Goal: Information Seeking & Learning: Learn about a topic

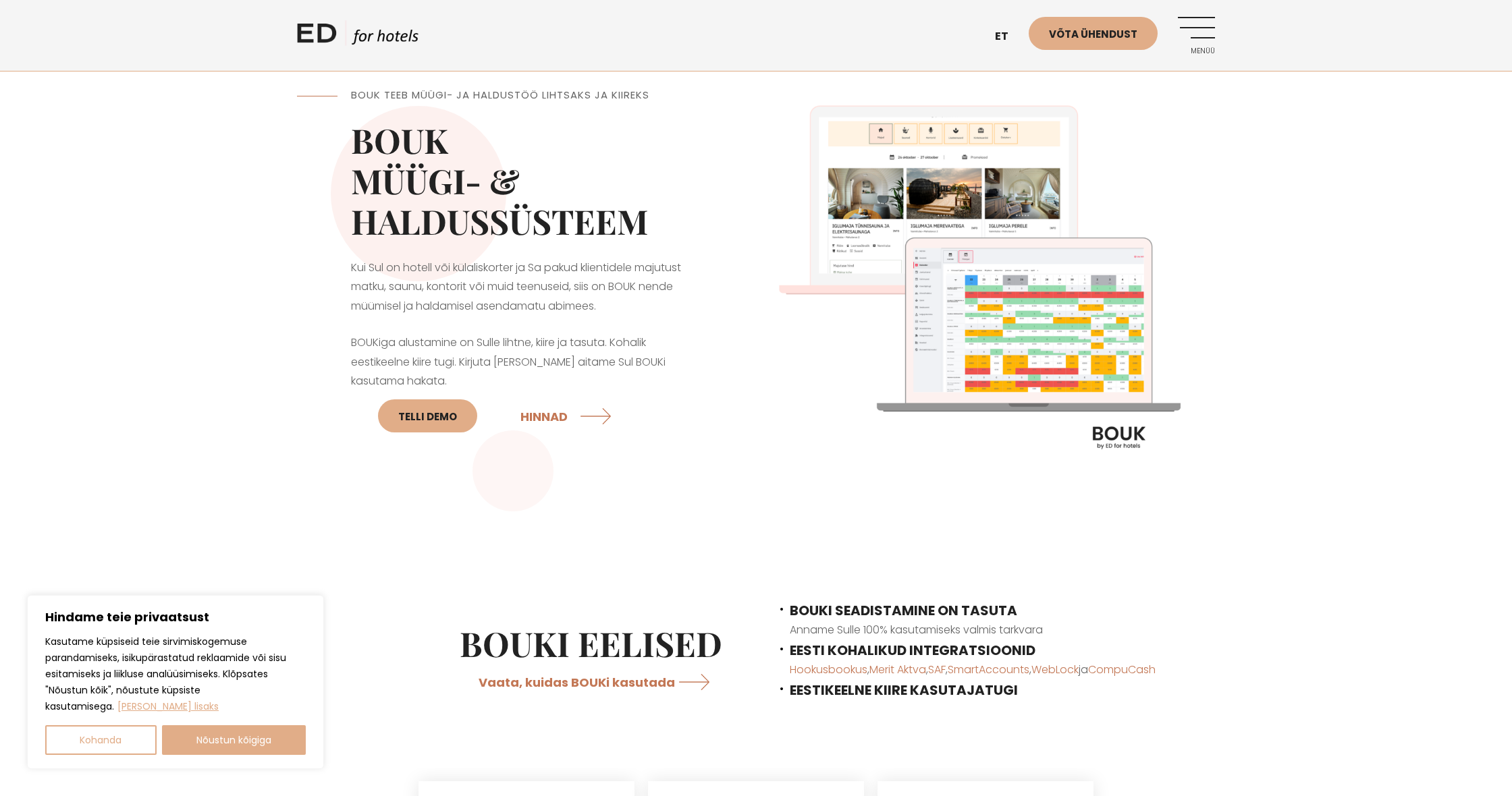
scroll to position [2, 0]
click at [217, 740] on button "Nõustun kõigiga" at bounding box center [234, 740] width 144 height 30
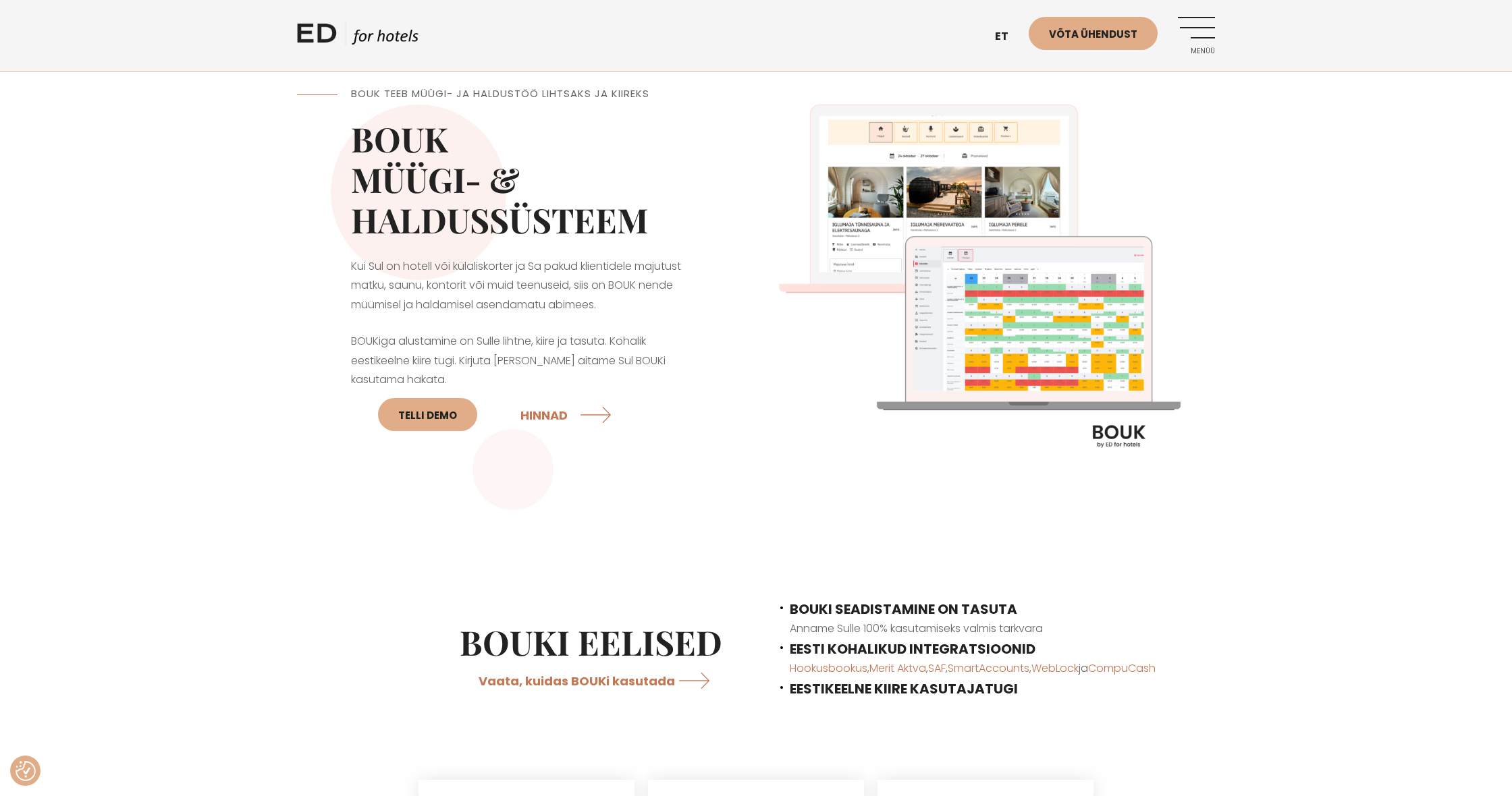
checkbox input "true"
click at [993, 31] on link "et" at bounding box center [1008, 37] width 41 height 33
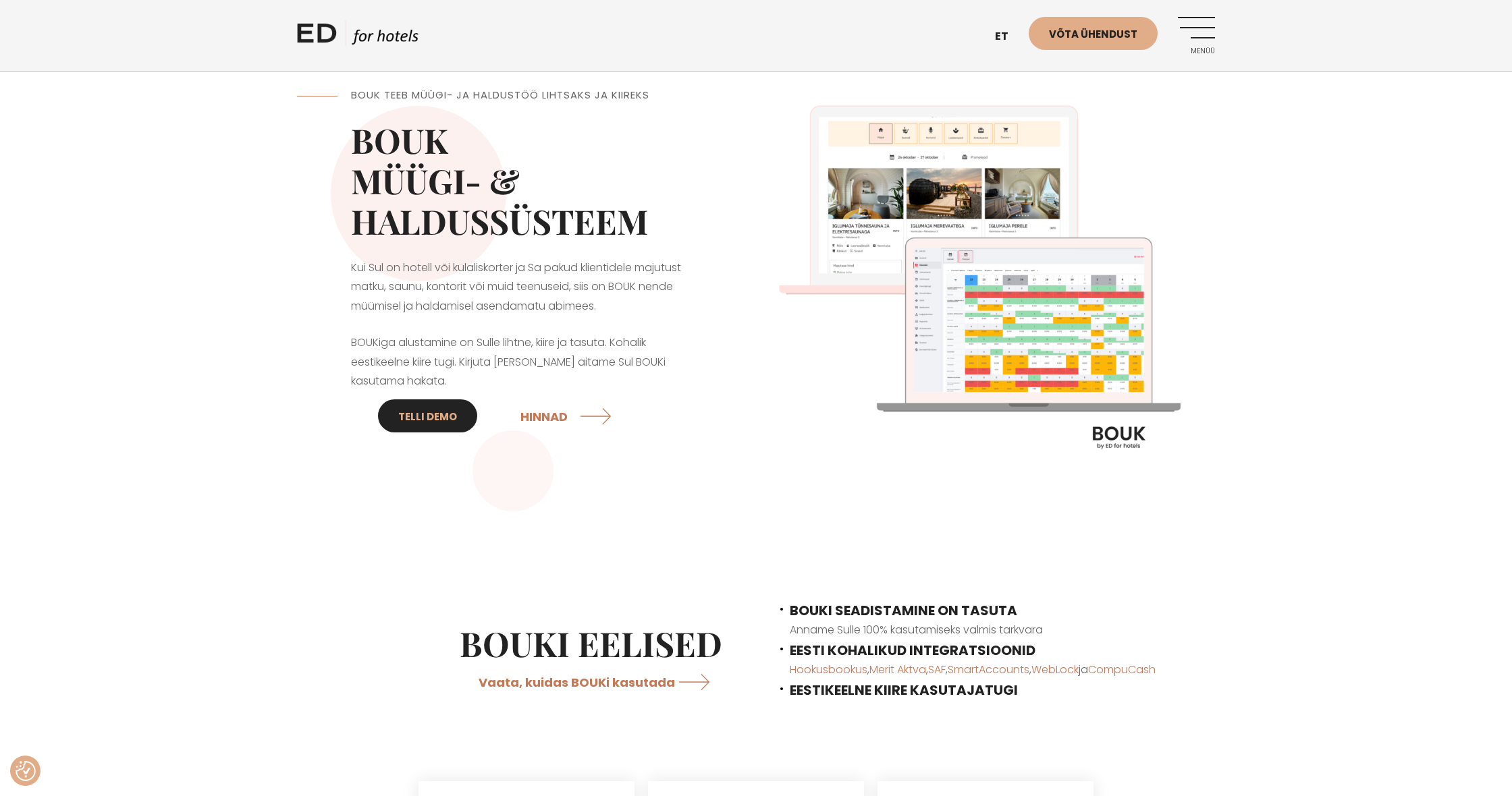
click at [424, 419] on link "Telli DEMO" at bounding box center [427, 416] width 99 height 33
click at [548, 415] on link "HINNAD" at bounding box center [568, 415] width 95 height 36
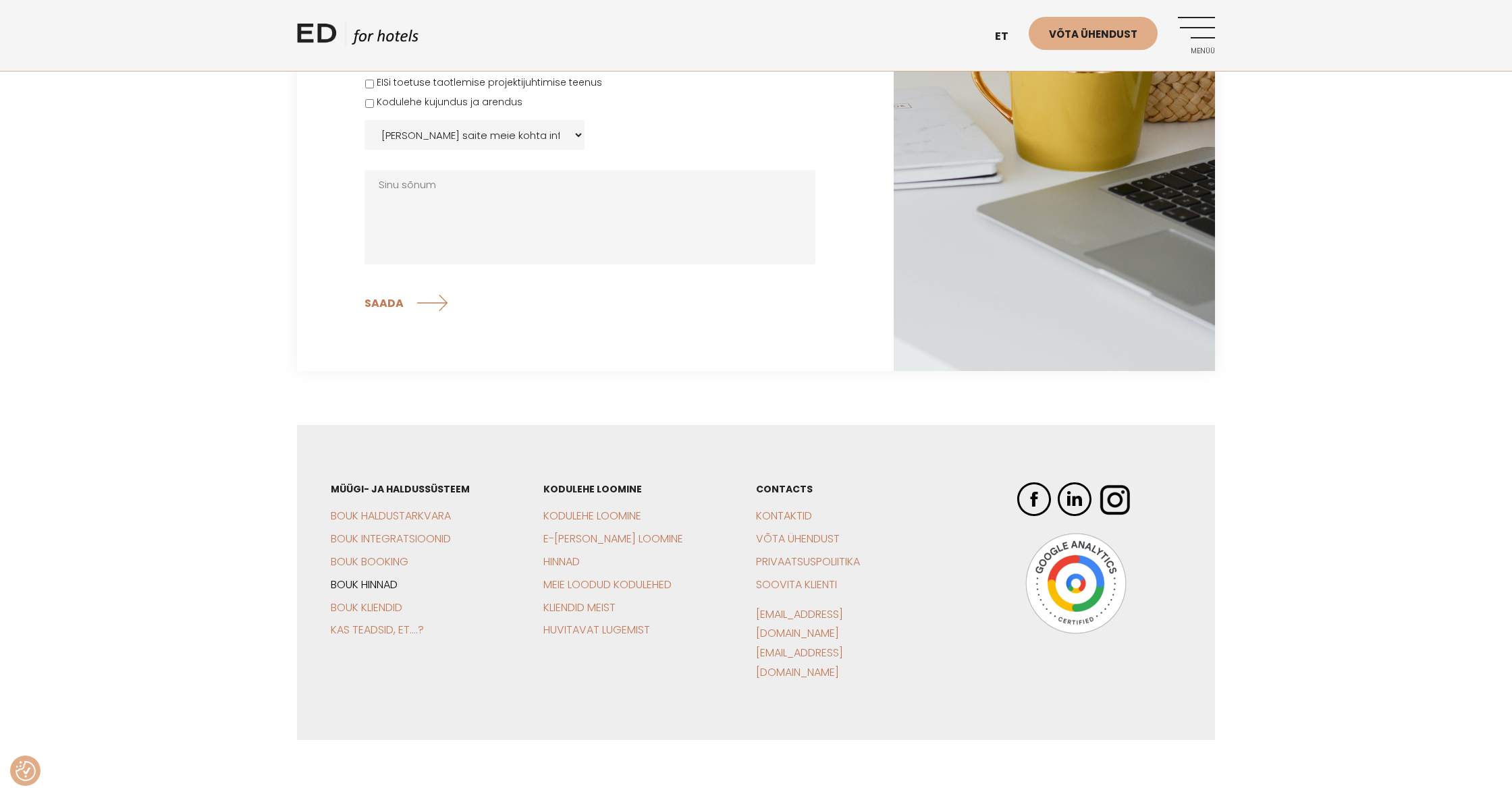
scroll to position [2951, 0]
click at [364, 580] on link "BOUK Hinnad" at bounding box center [364, 585] width 67 height 16
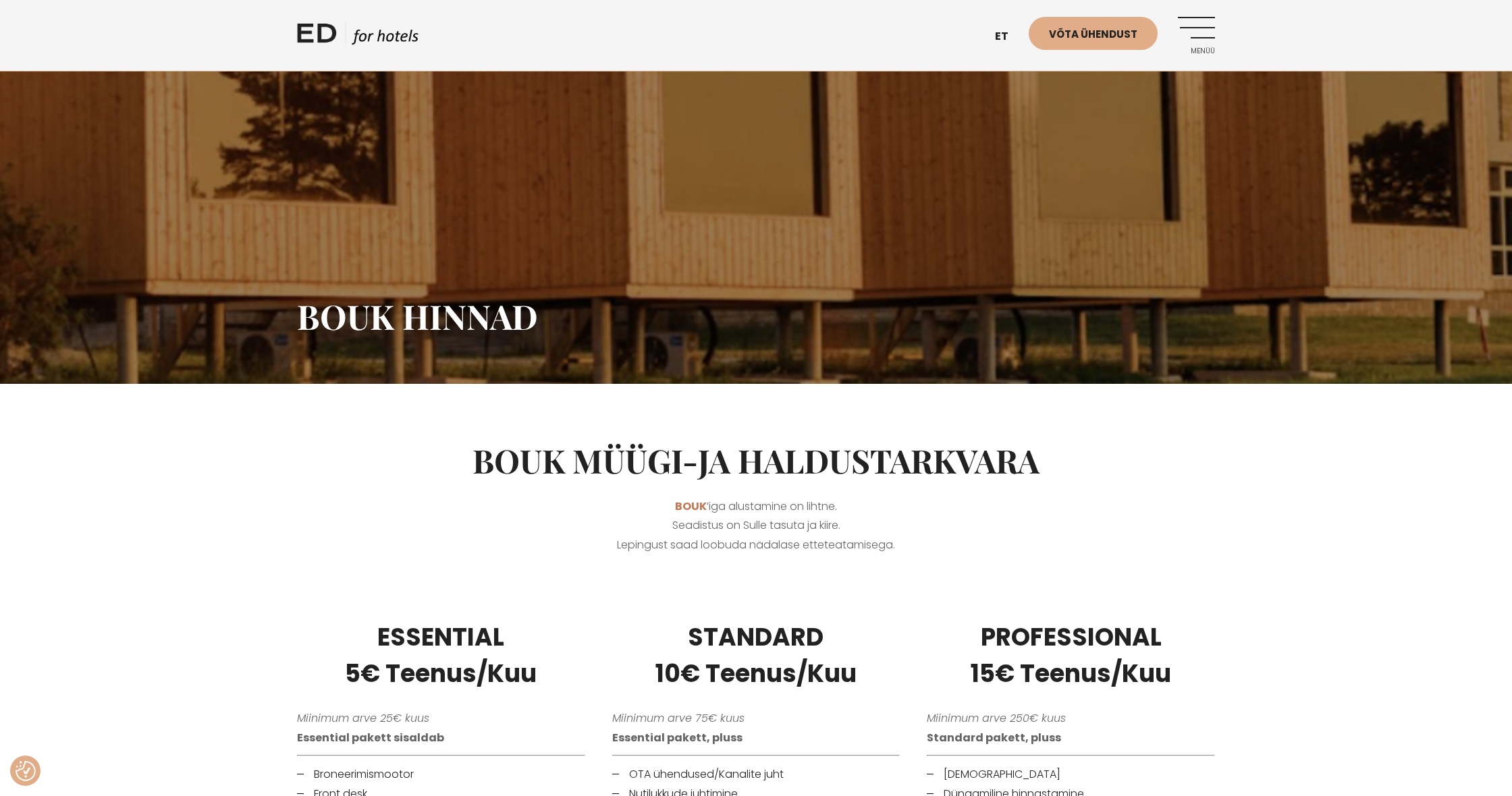
scroll to position [27, 0]
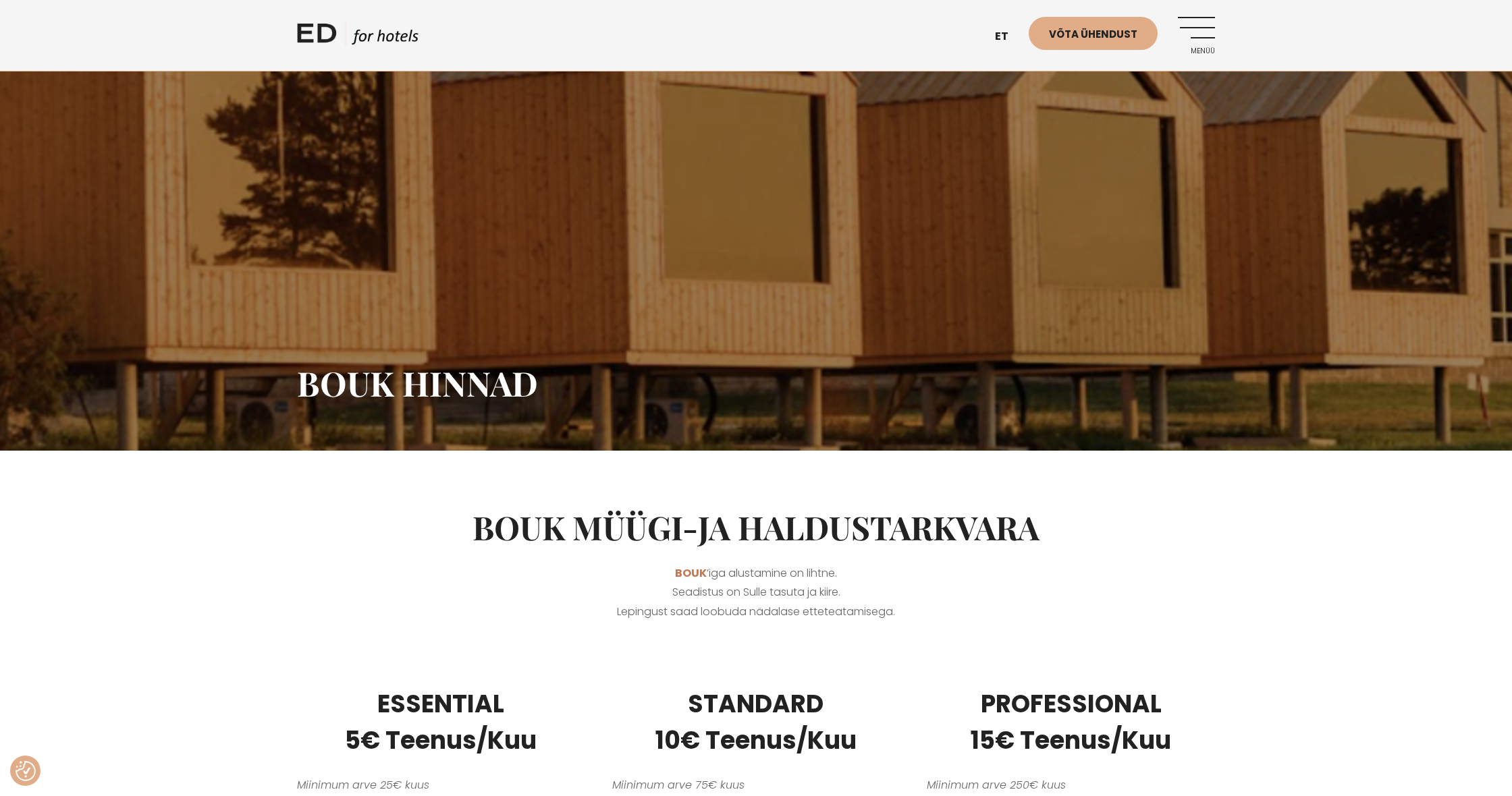
click at [1207, 31] on link "Menüü" at bounding box center [1196, 35] width 37 height 37
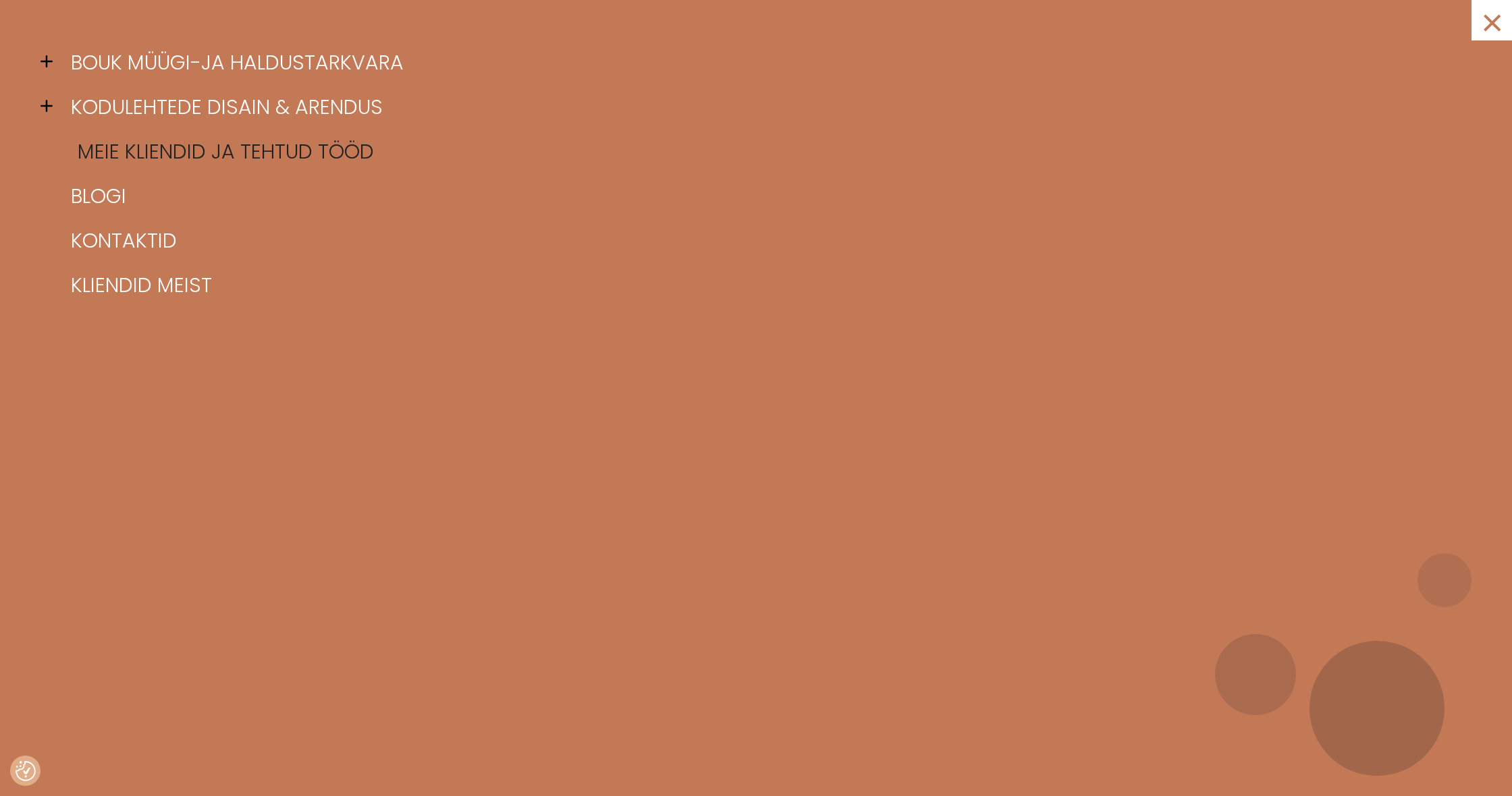
click at [265, 144] on link "Meie kliendid ja tehtud tööd" at bounding box center [773, 151] width 1411 height 44
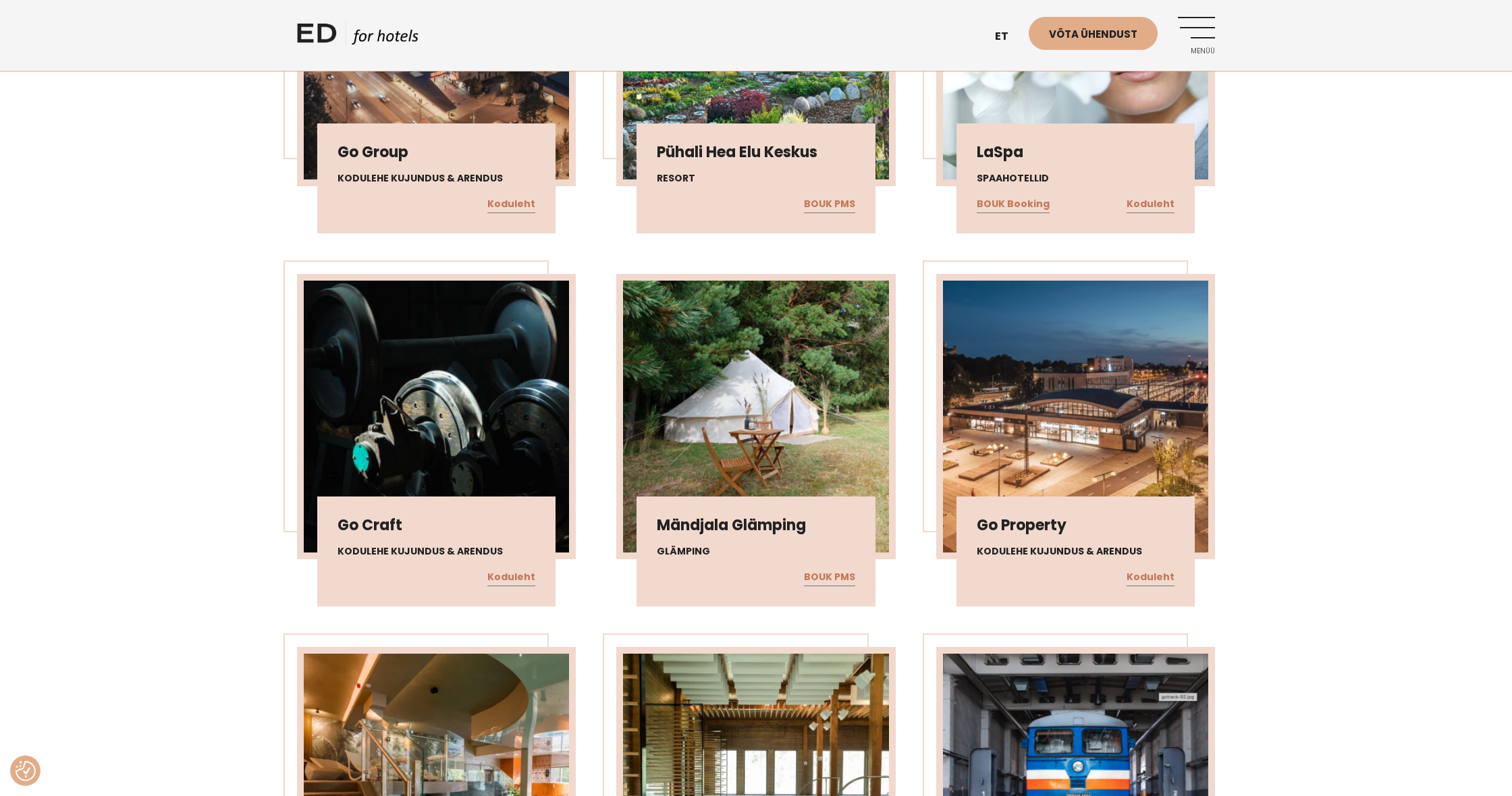
scroll to position [7053, 0]
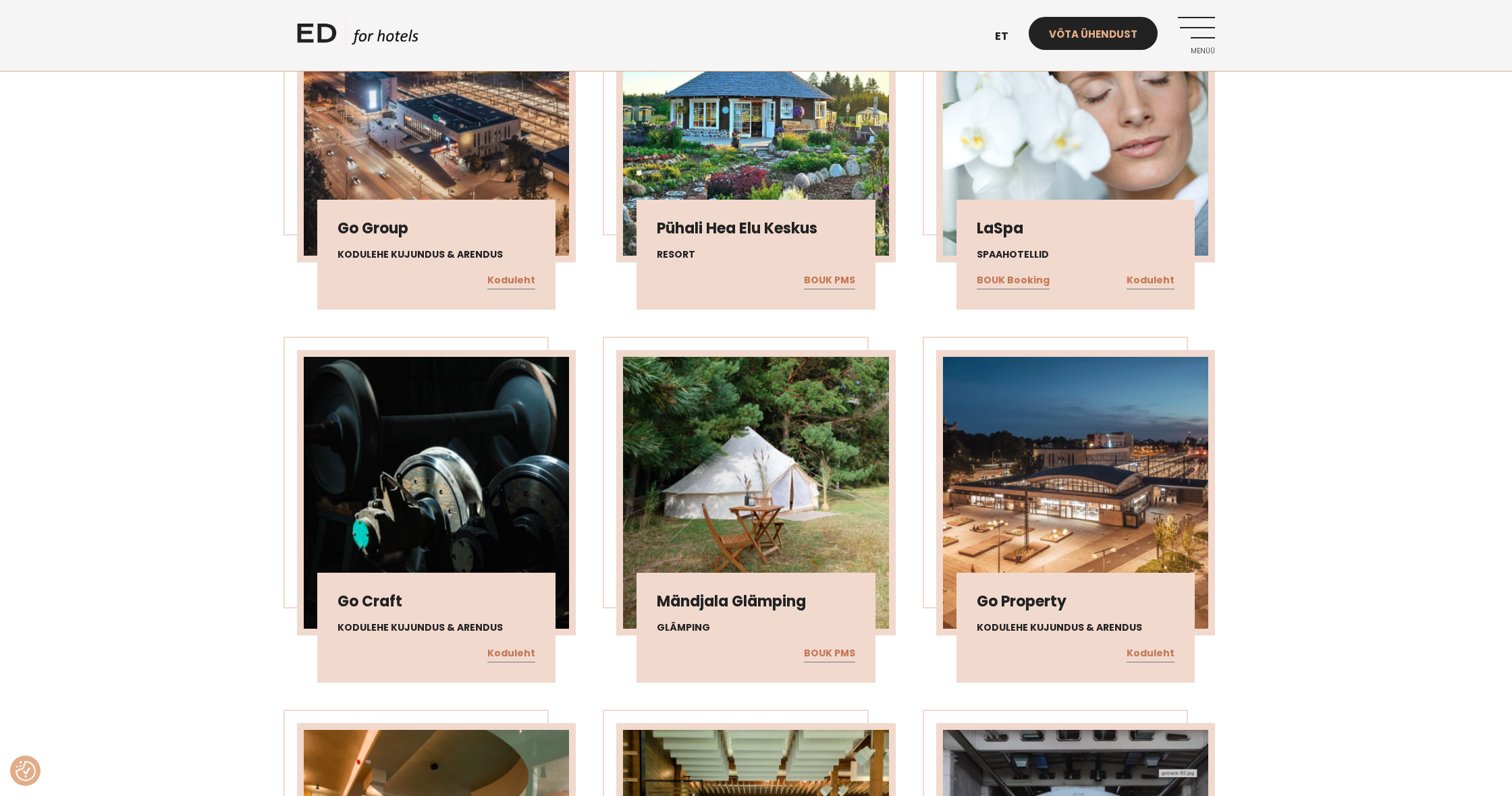
click at [1113, 26] on link "Võta ühendust" at bounding box center [1093, 33] width 129 height 33
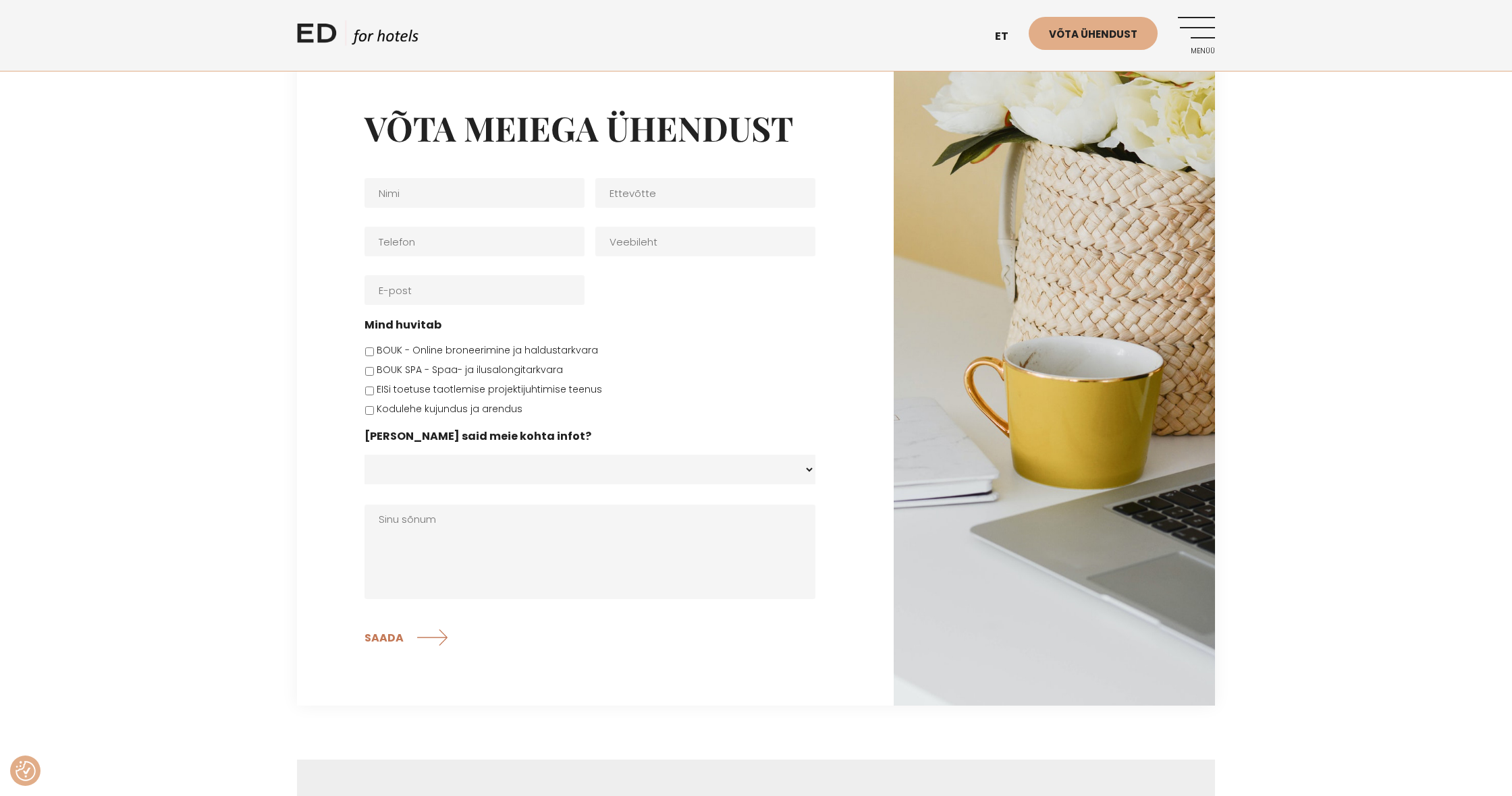
click at [1204, 26] on link "Menüü" at bounding box center [1196, 35] width 37 height 37
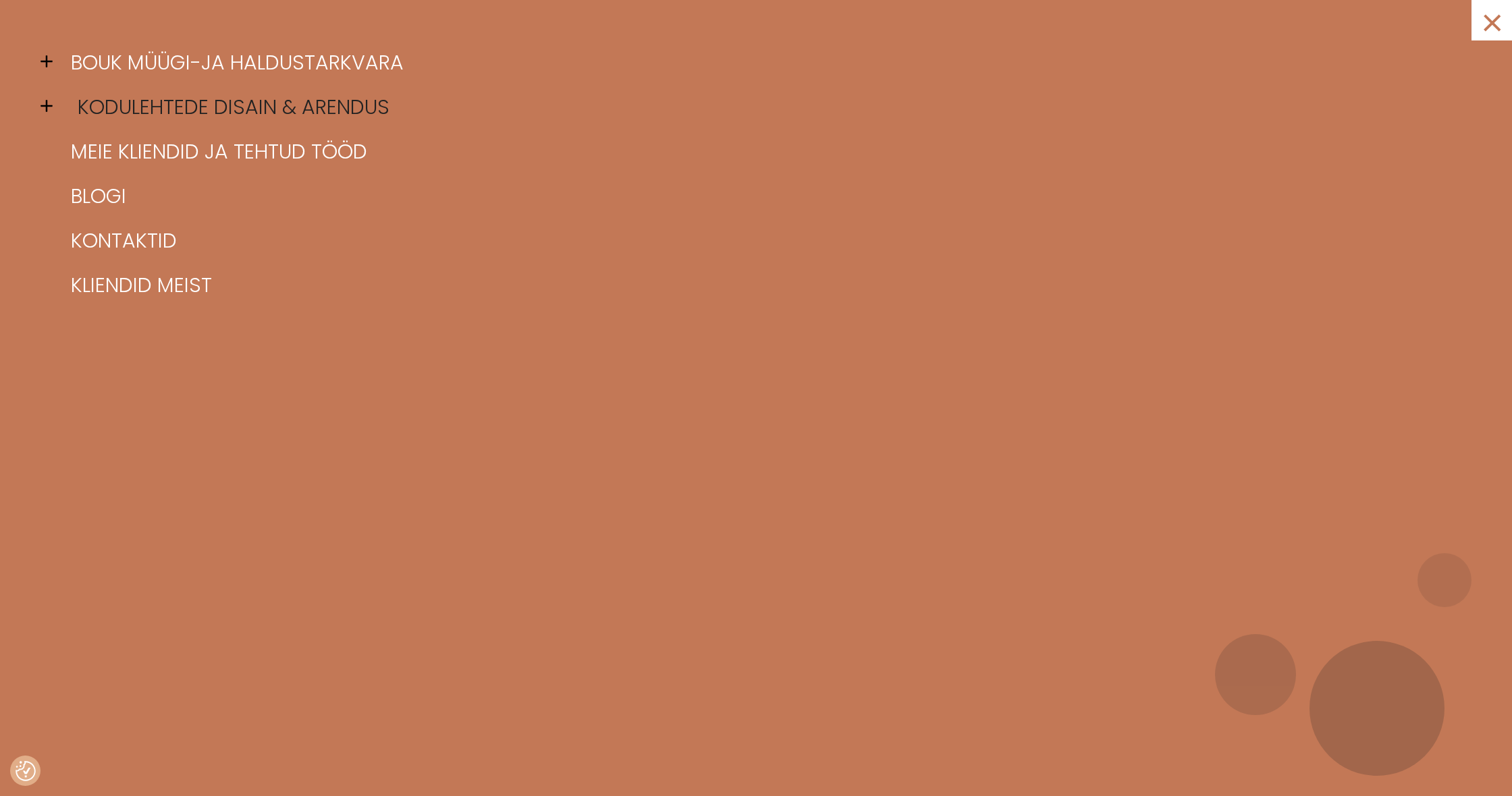
click at [131, 105] on link "Kodulehtede disain & arendus" at bounding box center [773, 107] width 1411 height 44
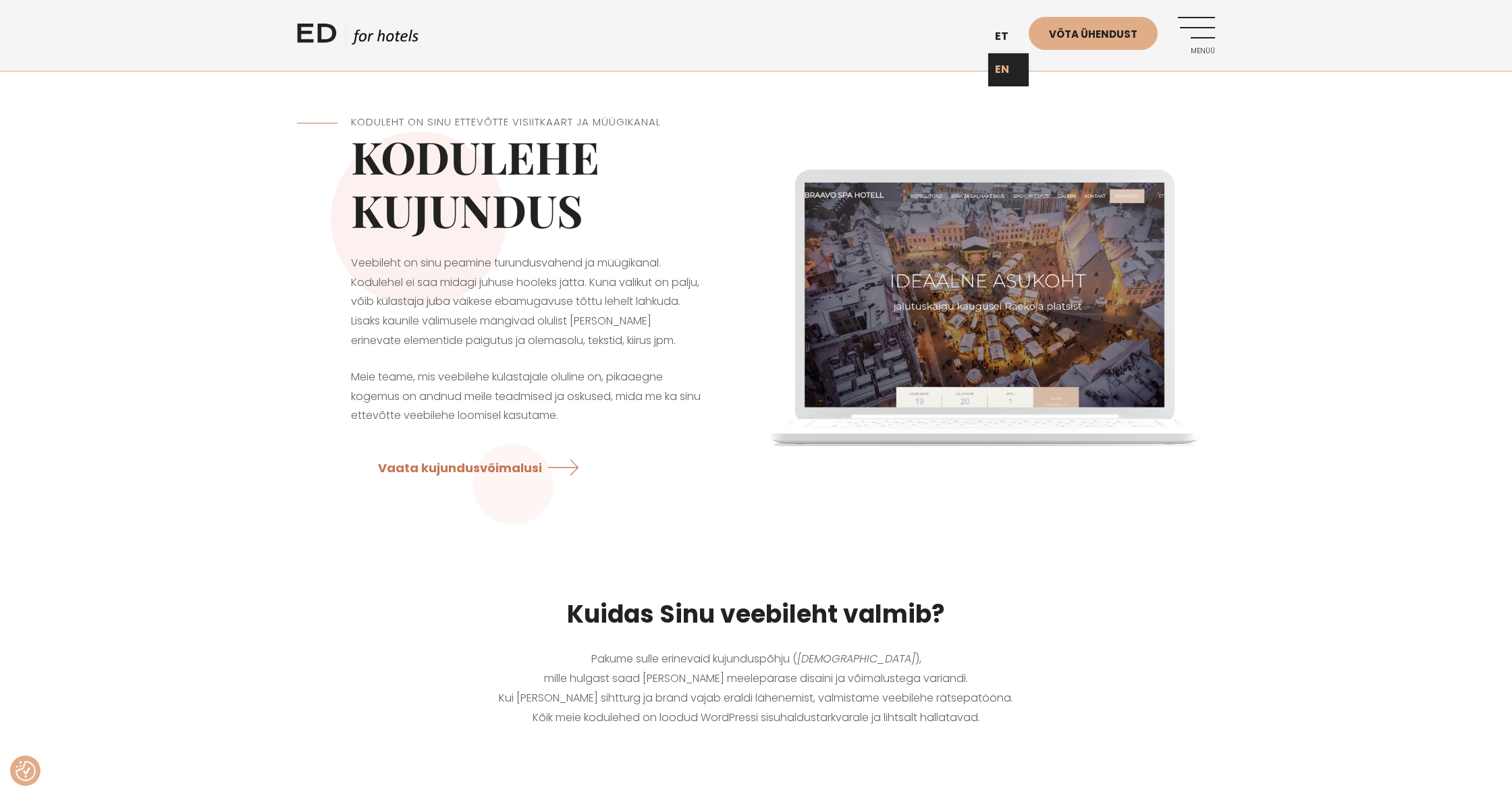
click at [1006, 68] on link "EN" at bounding box center [1008, 70] width 41 height 33
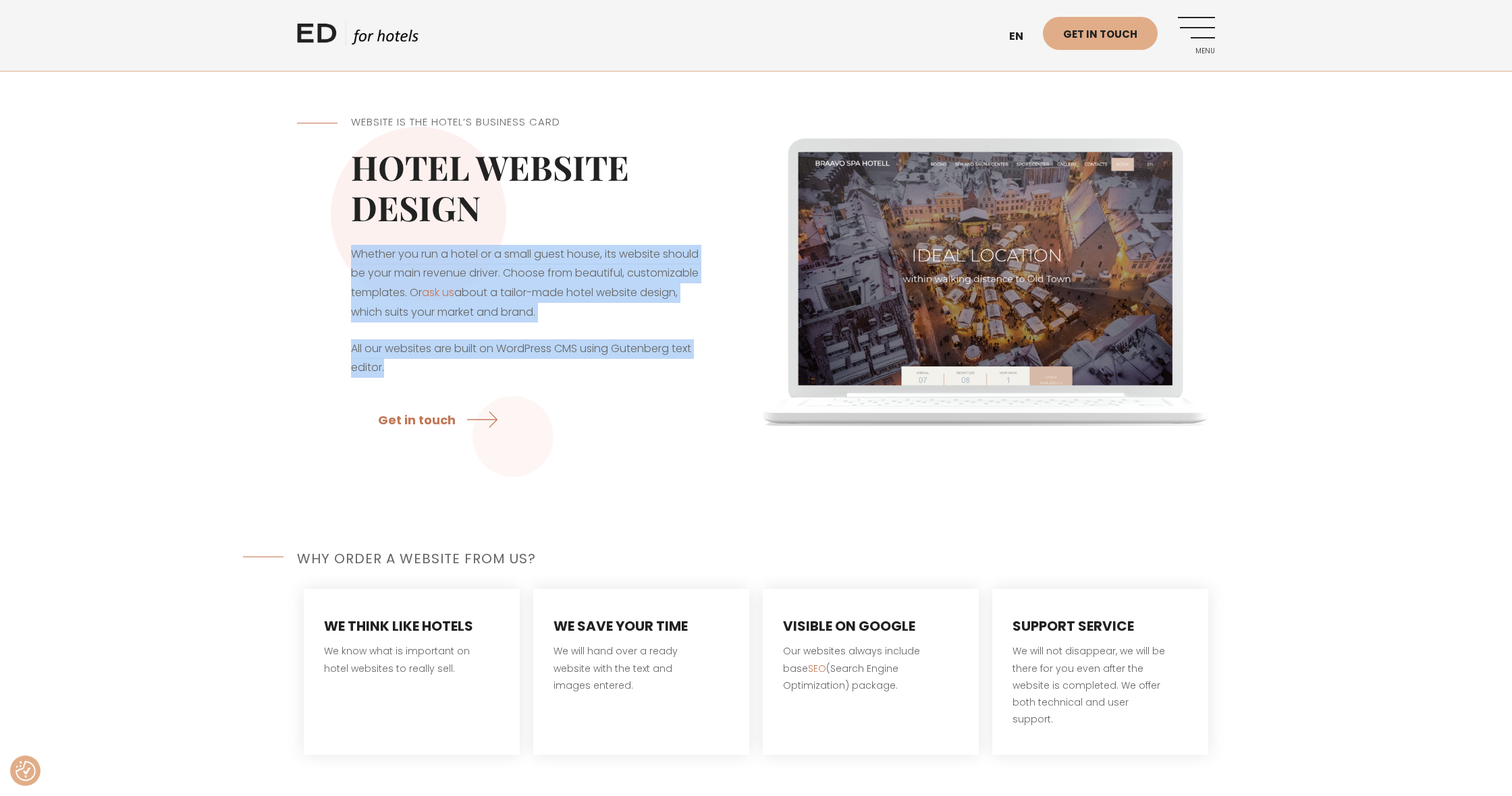
drag, startPoint x: 333, startPoint y: 251, endPoint x: 557, endPoint y: 326, distance: 236.2
click at [588, 370] on div "Website is the hotel’s business card Hotel website design Whether you run a hot…" at bounding box center [526, 279] width 459 height 397
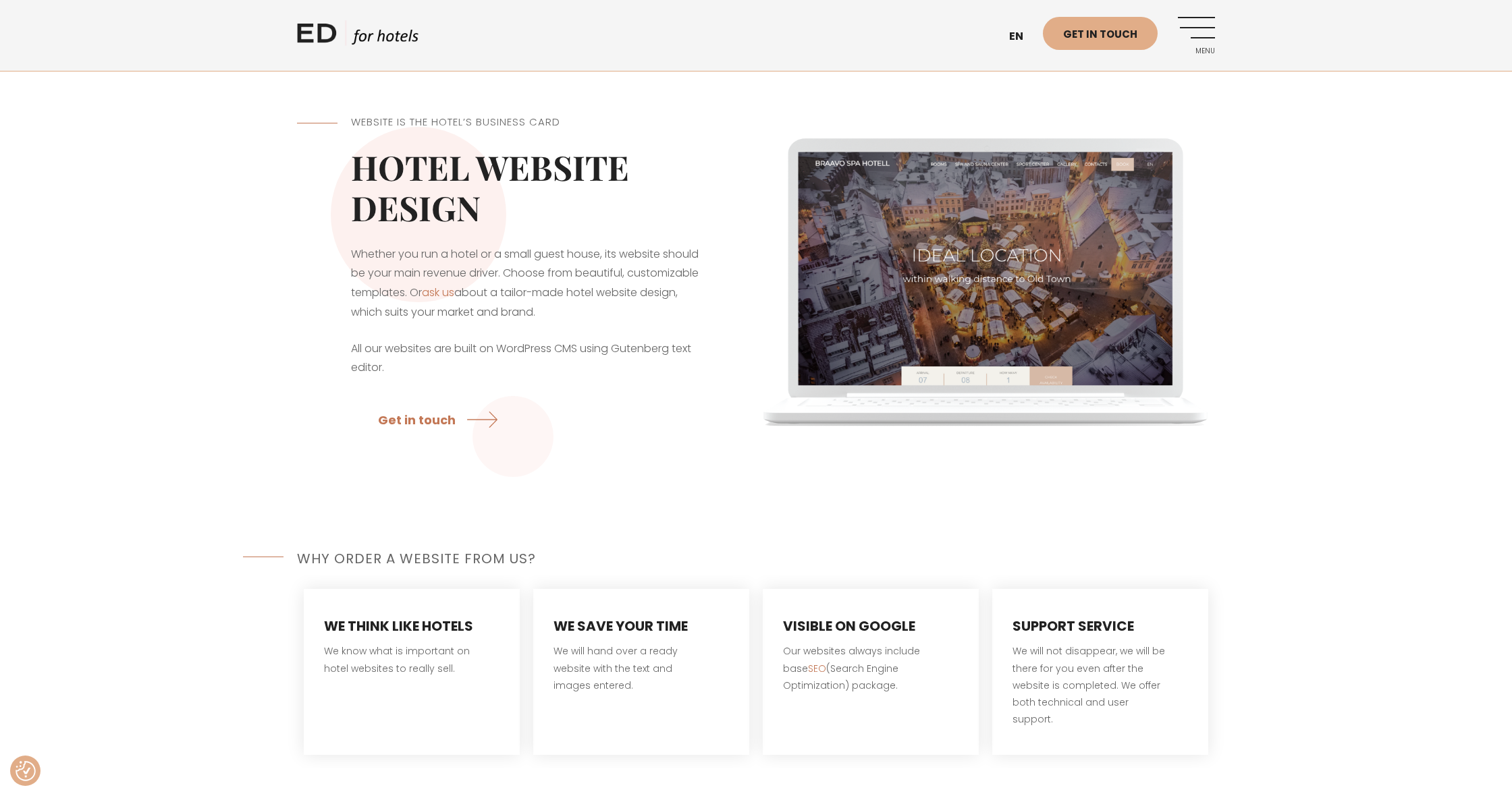
click at [623, 446] on div "Website is the hotel’s business card Hotel website design Whether you run a hot…" at bounding box center [526, 279] width 459 height 397
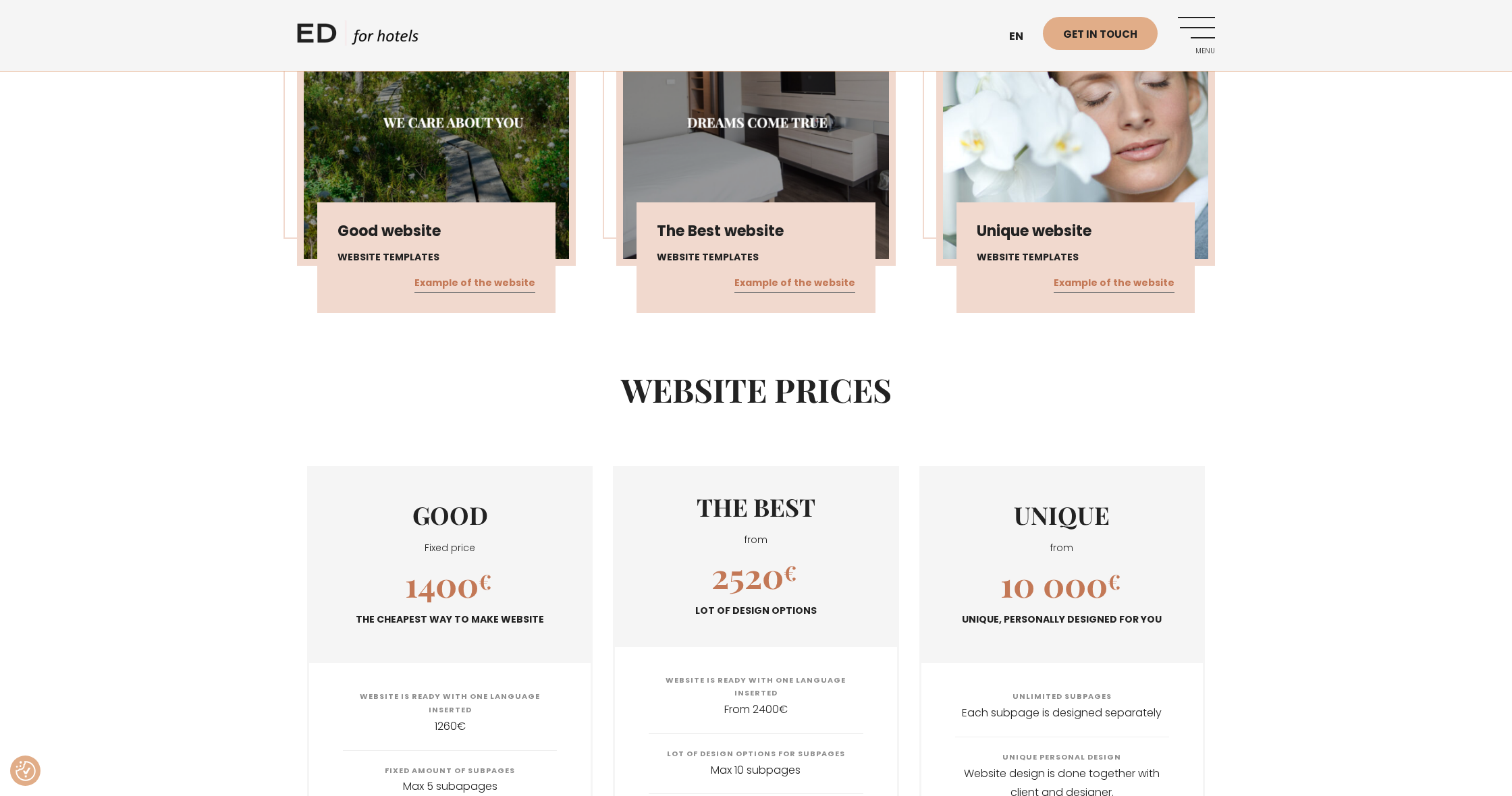
scroll to position [790, 0]
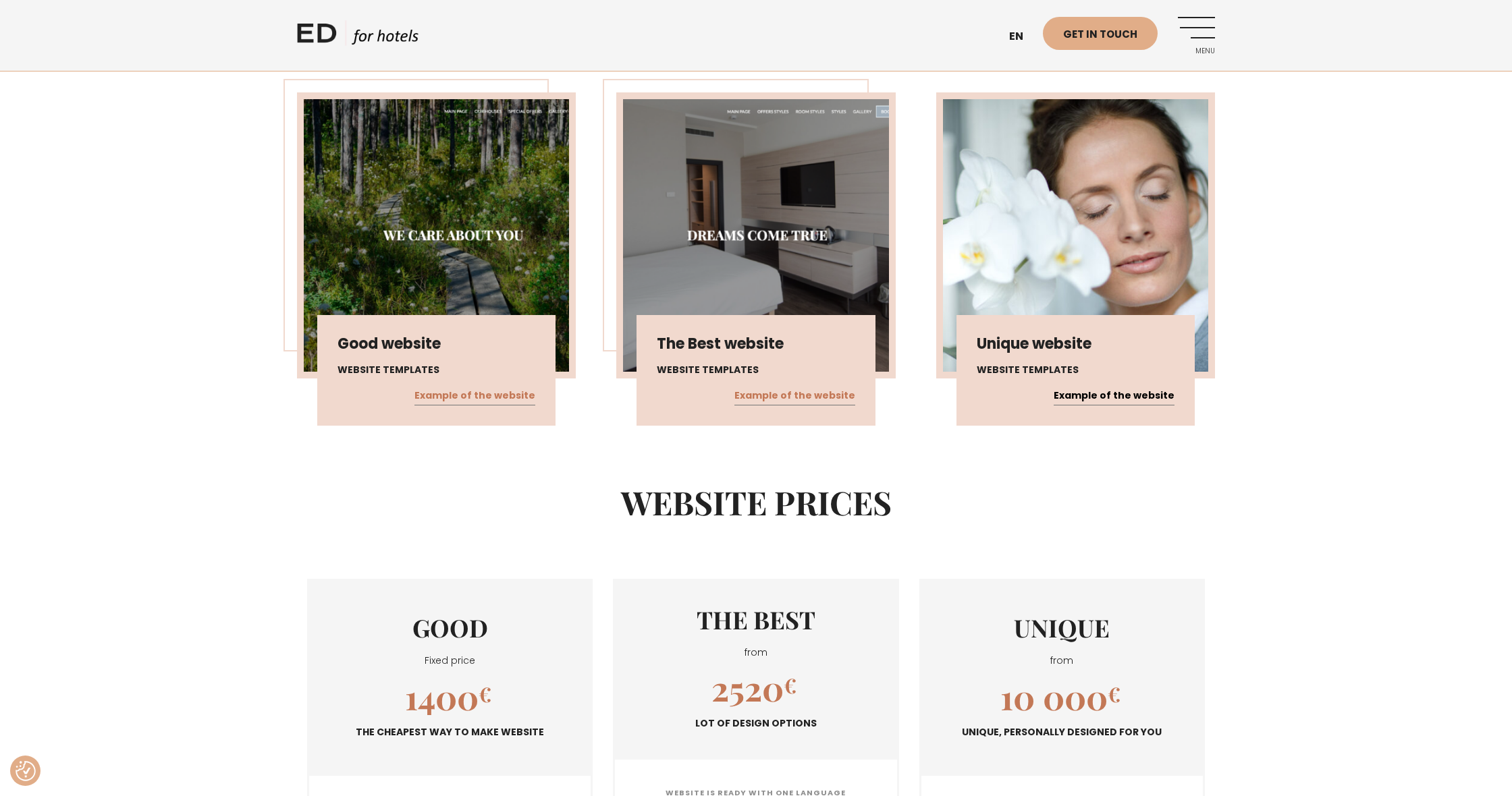
click at [1136, 387] on link "Example of the website" at bounding box center [1113, 396] width 121 height 17
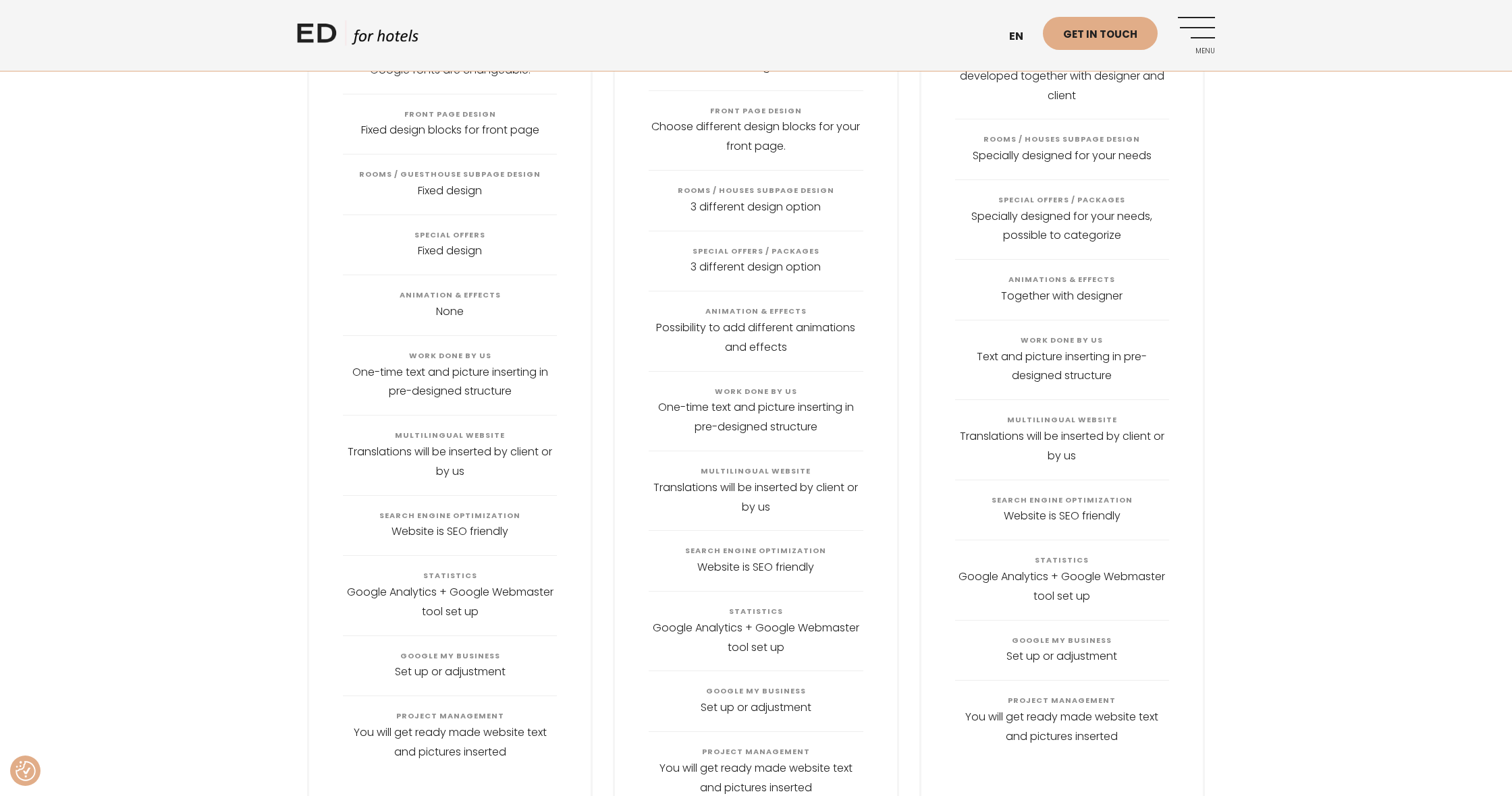
scroll to position [1662, 0]
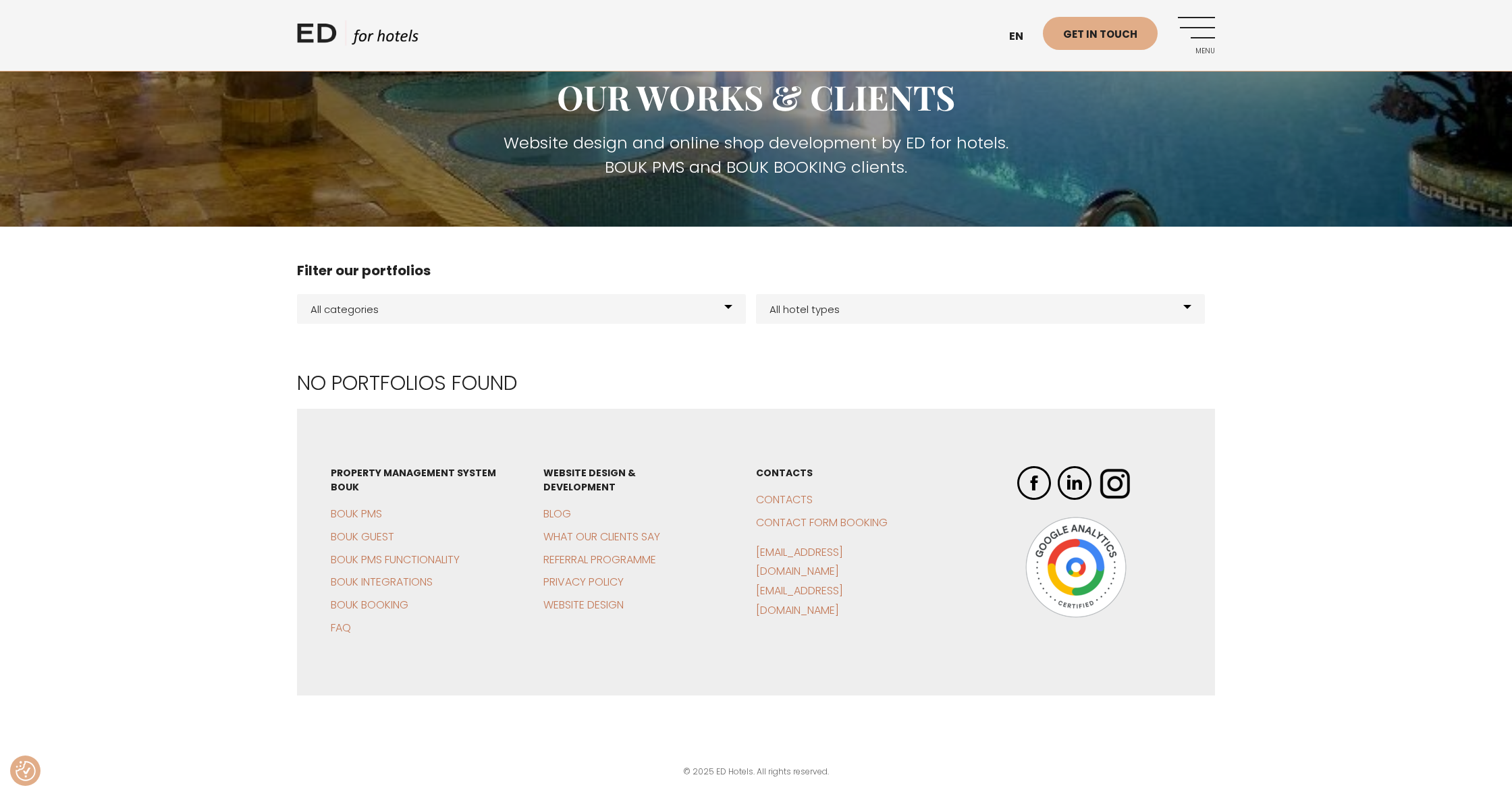
scroll to position [251, 0]
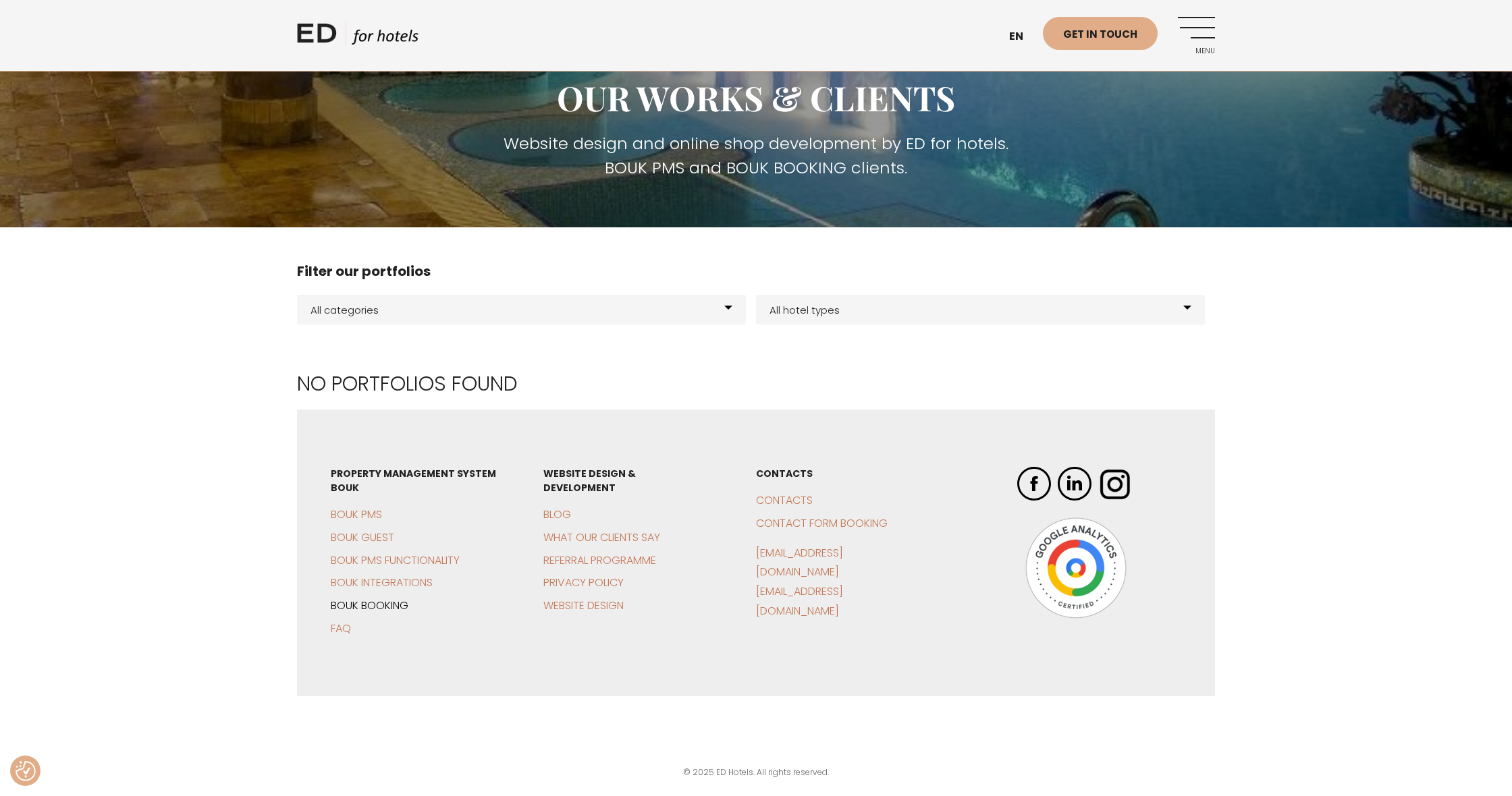
click at [368, 604] on link "BOUK Booking" at bounding box center [369, 605] width 77 height 16
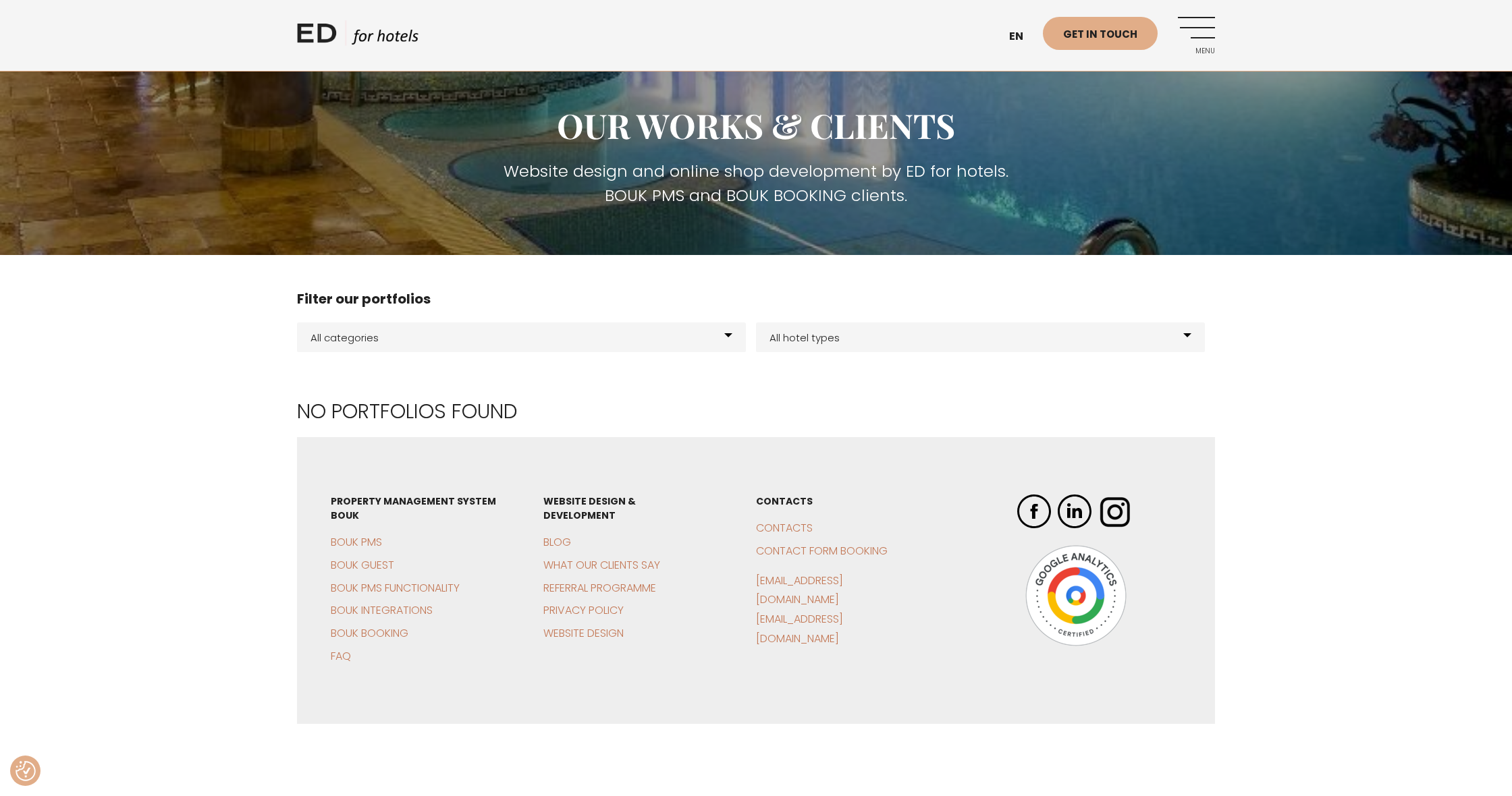
scroll to position [239, 0]
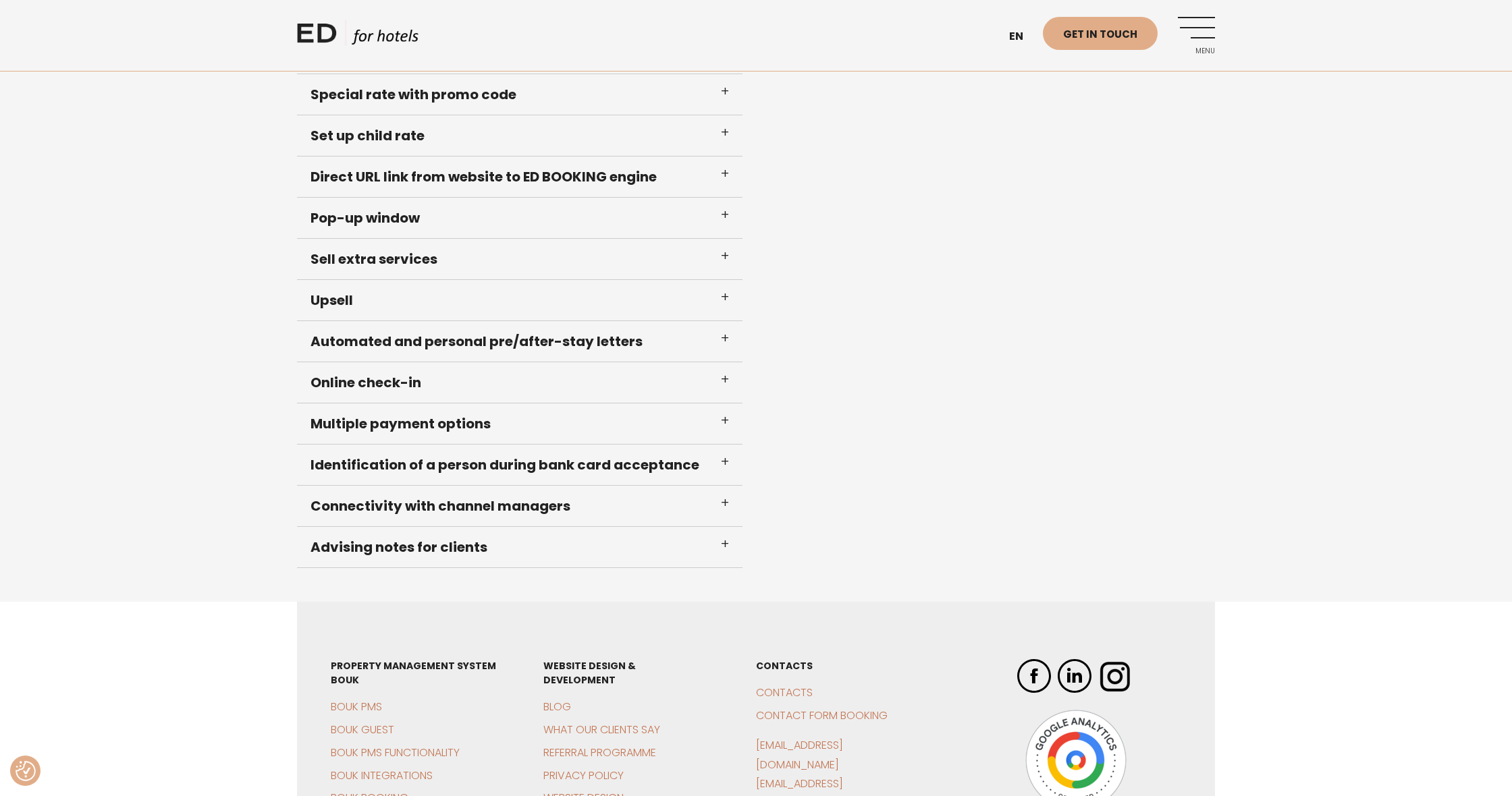
scroll to position [1137, 0]
click at [722, 216] on h3 "Pop-up window" at bounding box center [520, 217] width 446 height 41
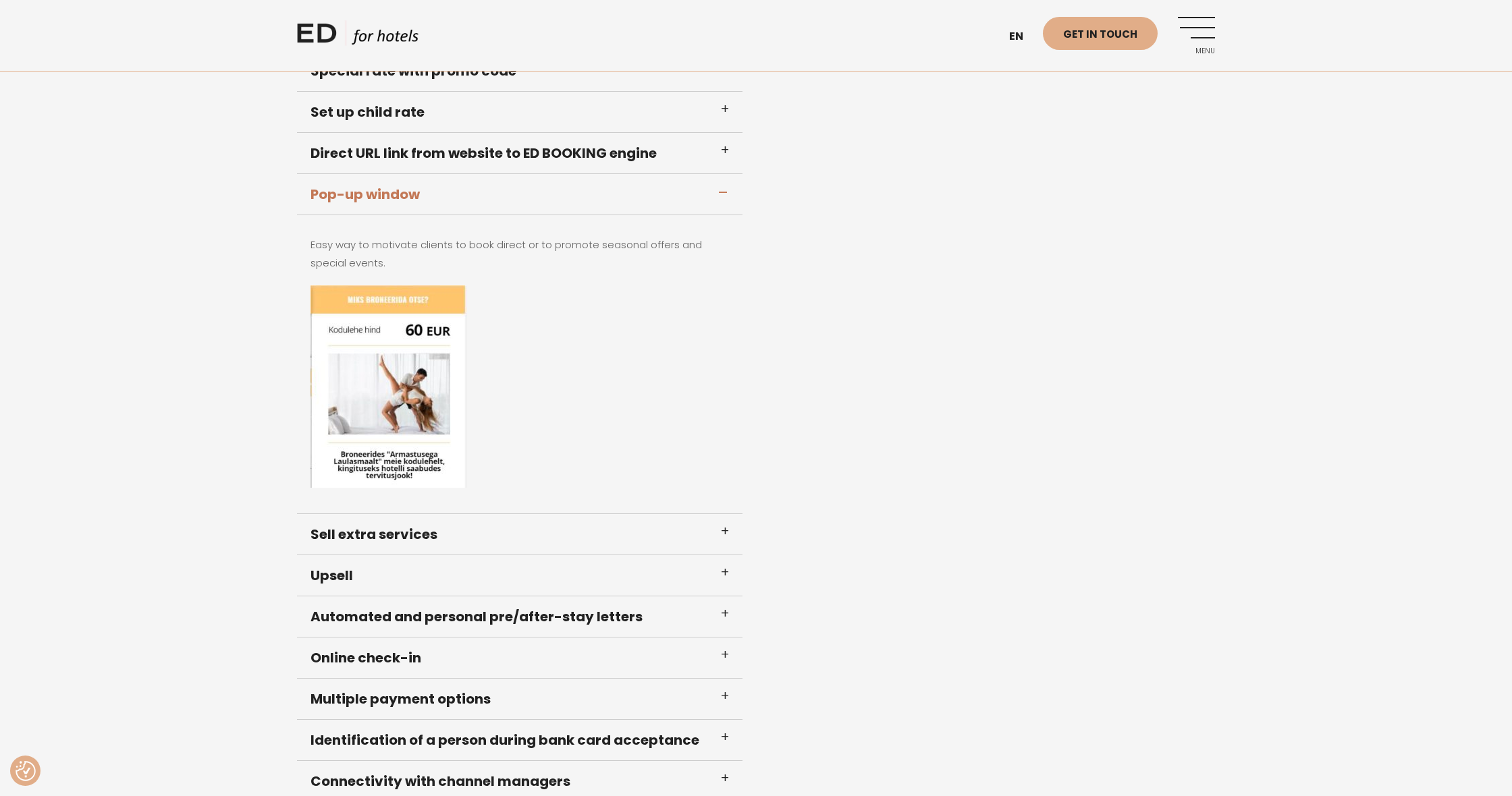
scroll to position [854, 0]
click at [728, 224] on div "Easy way to motivate clients to book direct or to promote seasonal offers and s…" at bounding box center [520, 365] width 446 height 299
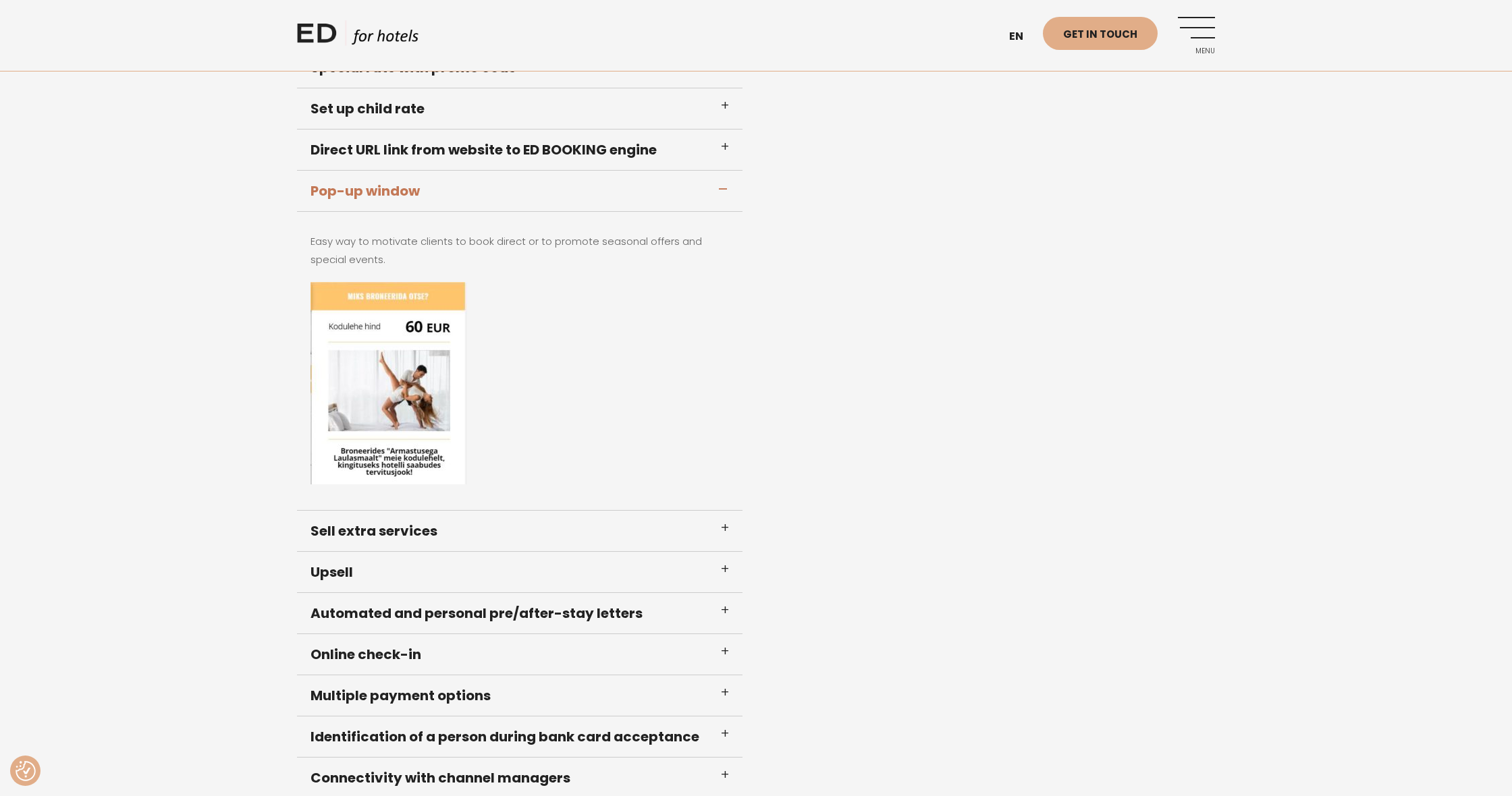
click at [722, 188] on h3 "Pop-up window" at bounding box center [520, 191] width 446 height 41
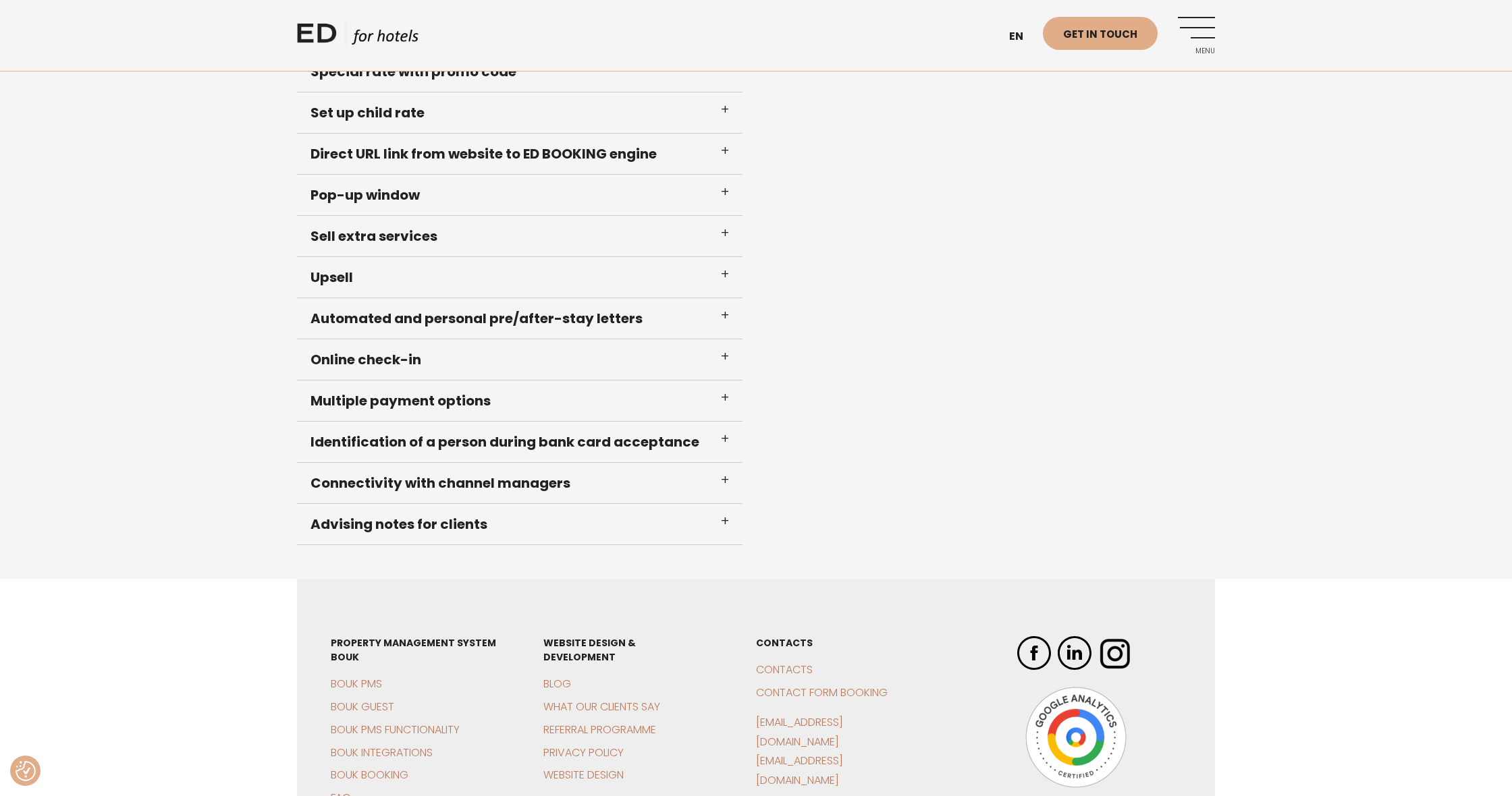
scroll to position [853, 0]
click at [726, 233] on h3 "Sell extra services" at bounding box center [520, 237] width 446 height 41
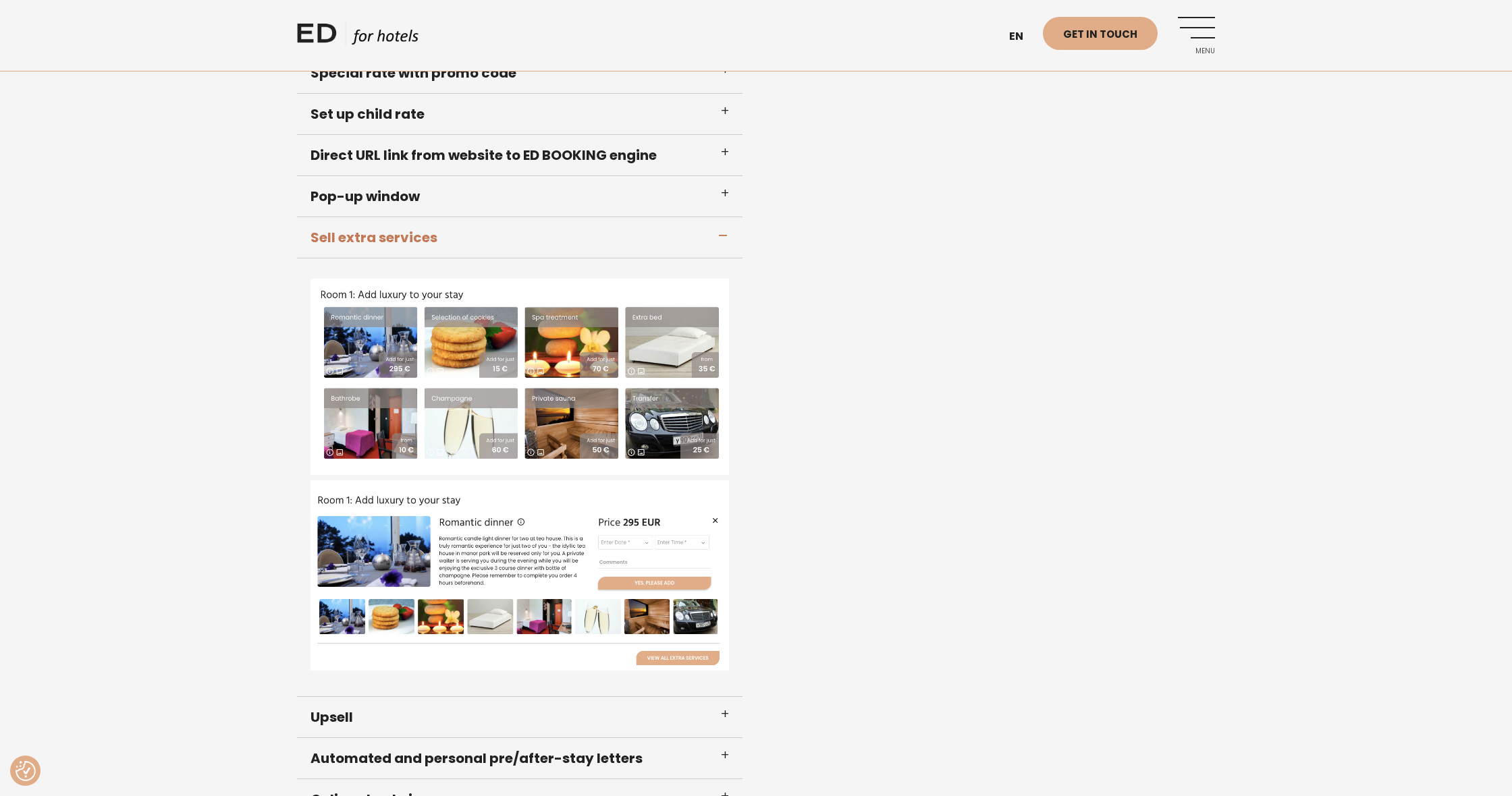
scroll to position [854, 1]
click at [726, 233] on h3 "Sell extra services" at bounding box center [520, 236] width 446 height 41
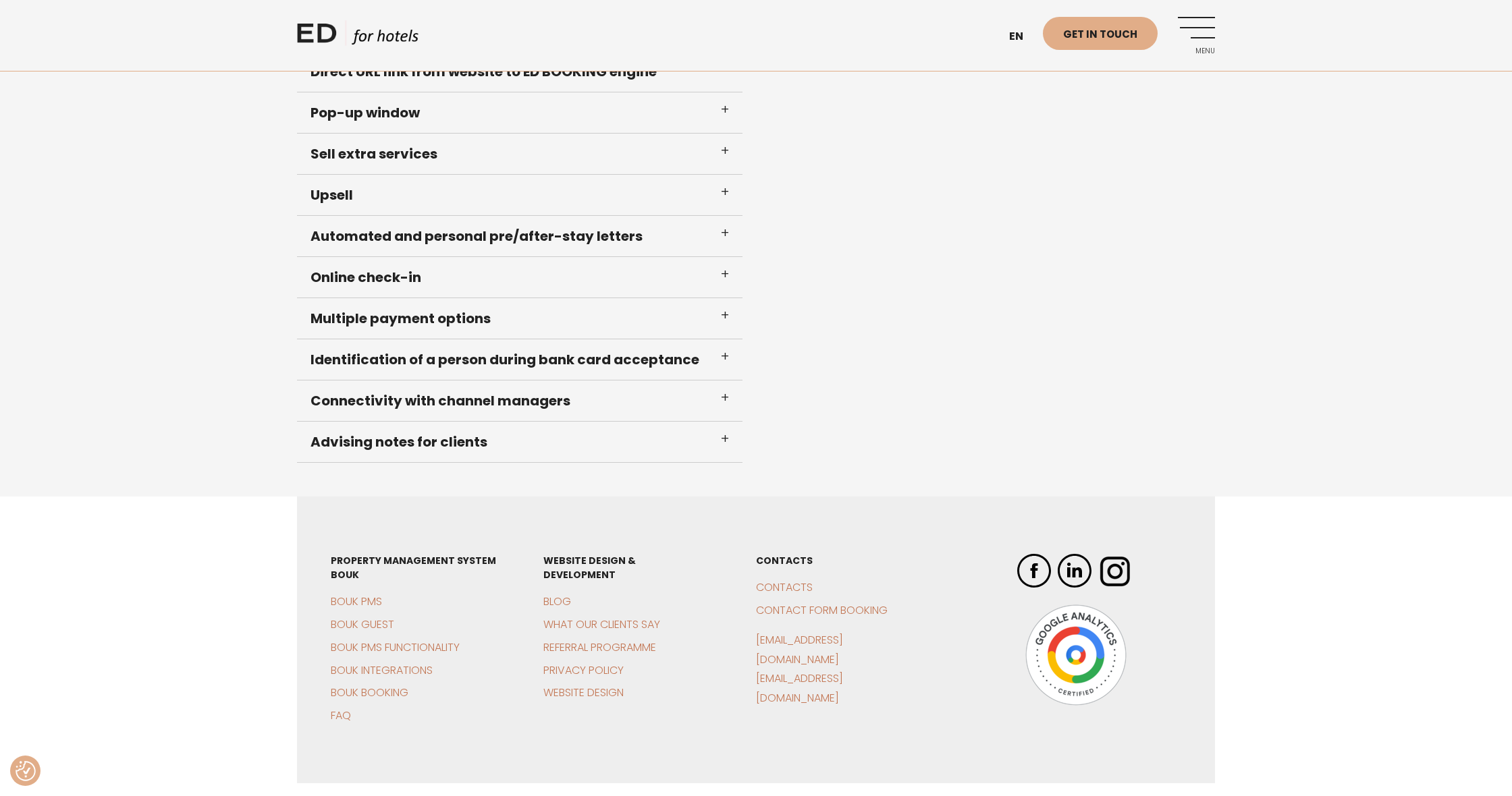
scroll to position [938, 0]
click at [724, 351] on h3 "Identification of a person during bank card acceptance" at bounding box center [520, 358] width 446 height 41
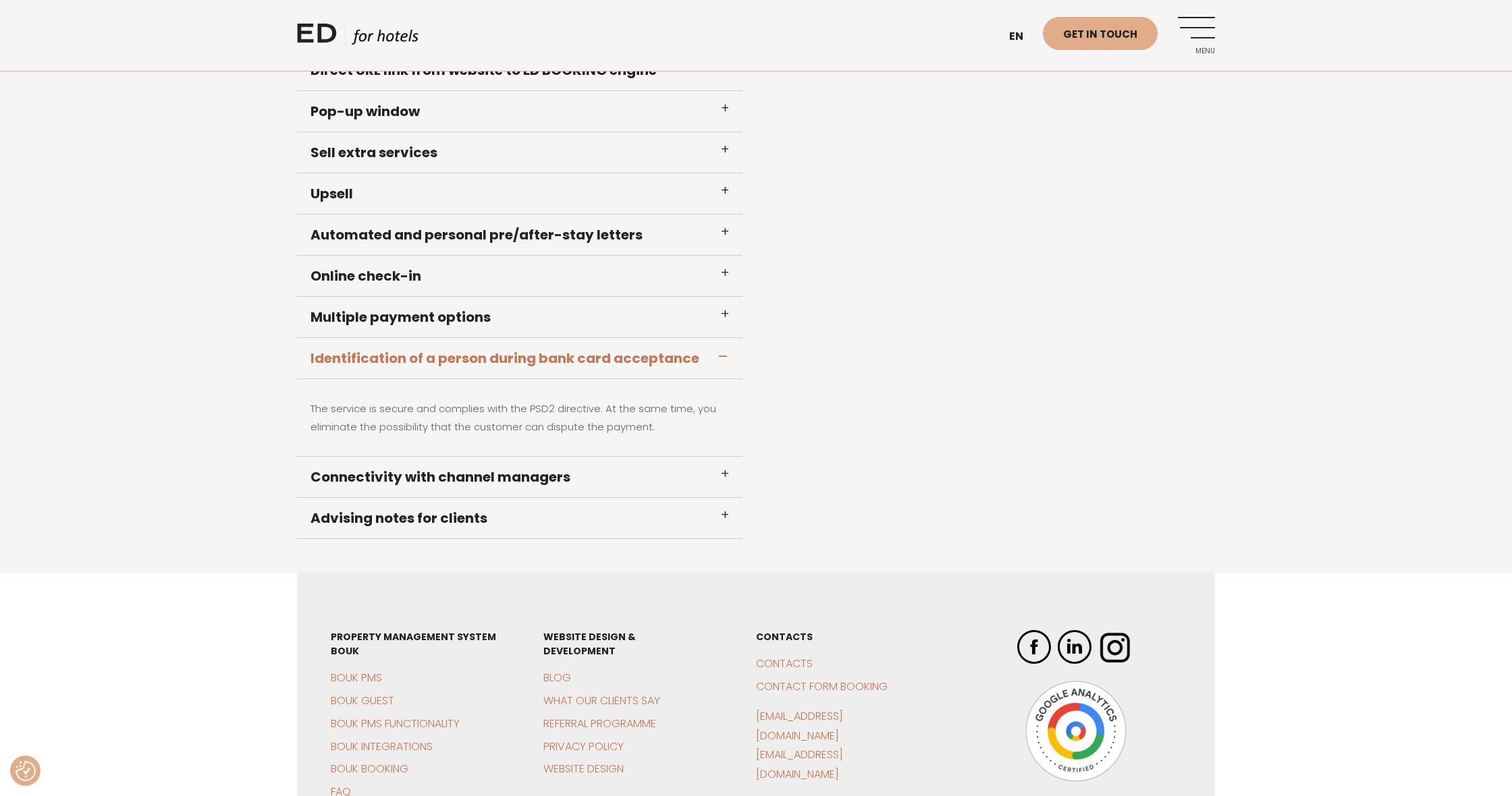
click at [724, 351] on h3 "Identification of a person during bank card acceptance" at bounding box center [520, 358] width 446 height 41
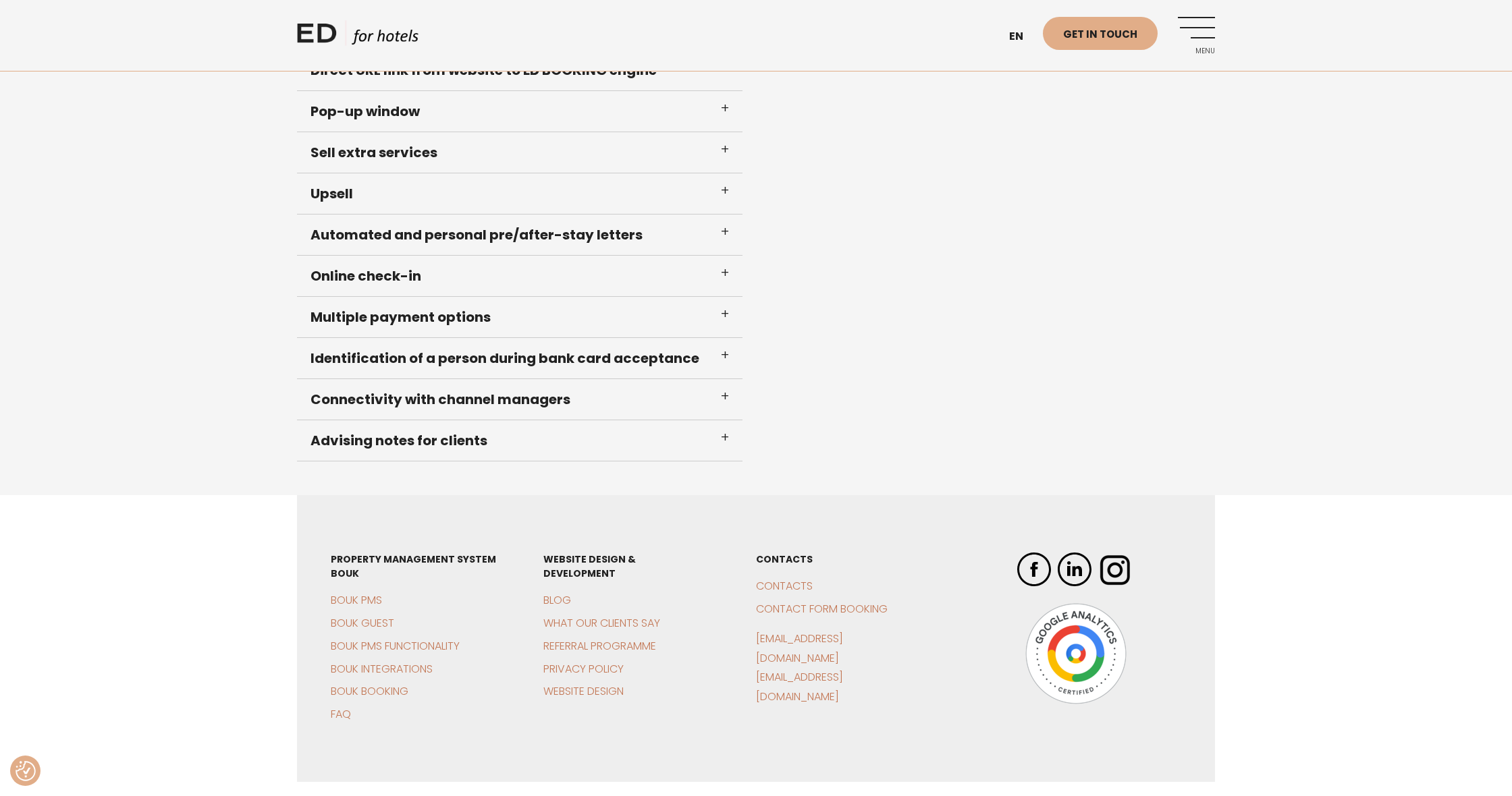
click at [726, 315] on h3 "Multiple payment options" at bounding box center [520, 317] width 446 height 41
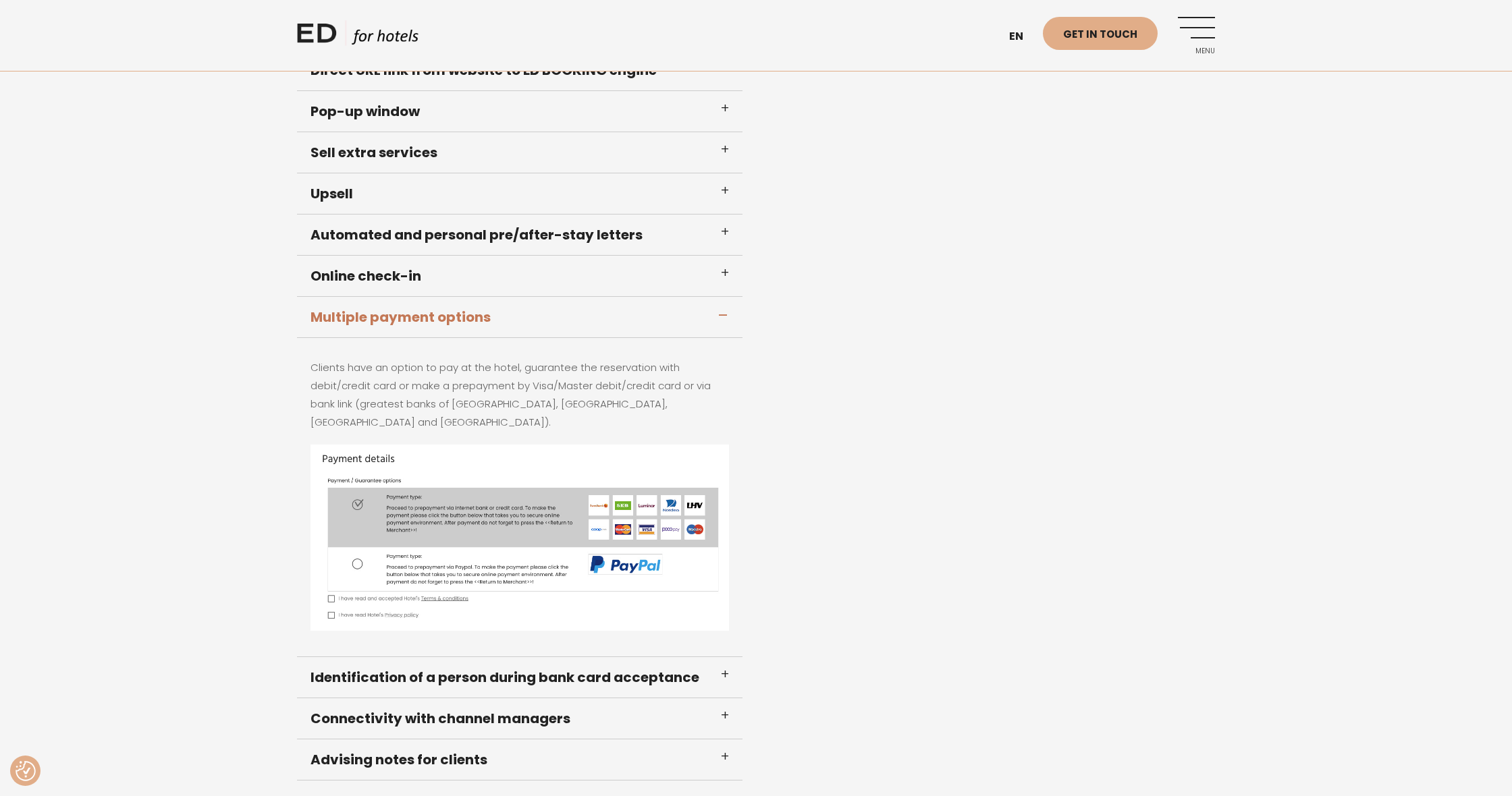
click at [726, 315] on h3 "Multiple payment options" at bounding box center [520, 317] width 446 height 41
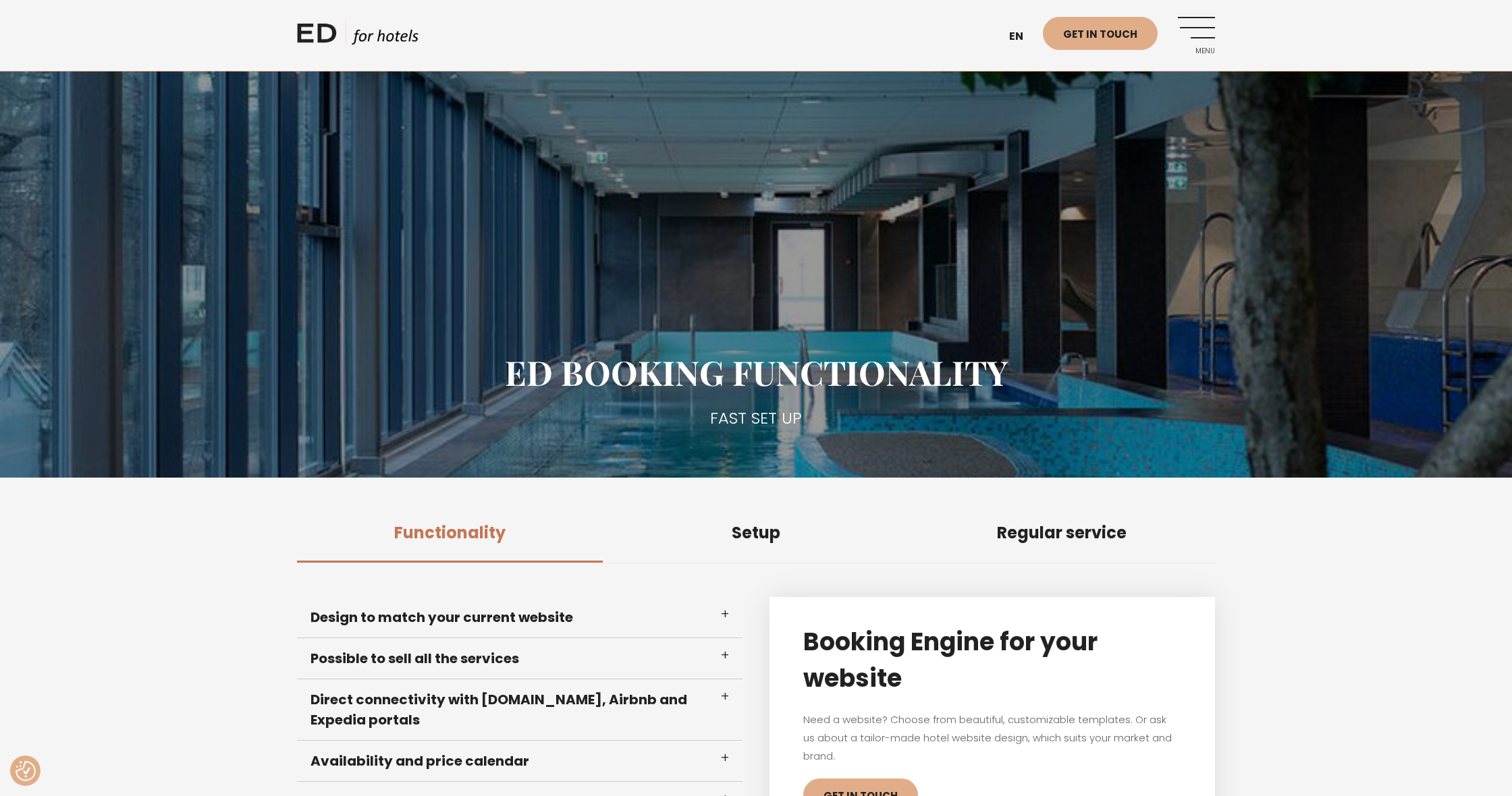
scroll to position [0, 0]
